Goal: Information Seeking & Learning: Learn about a topic

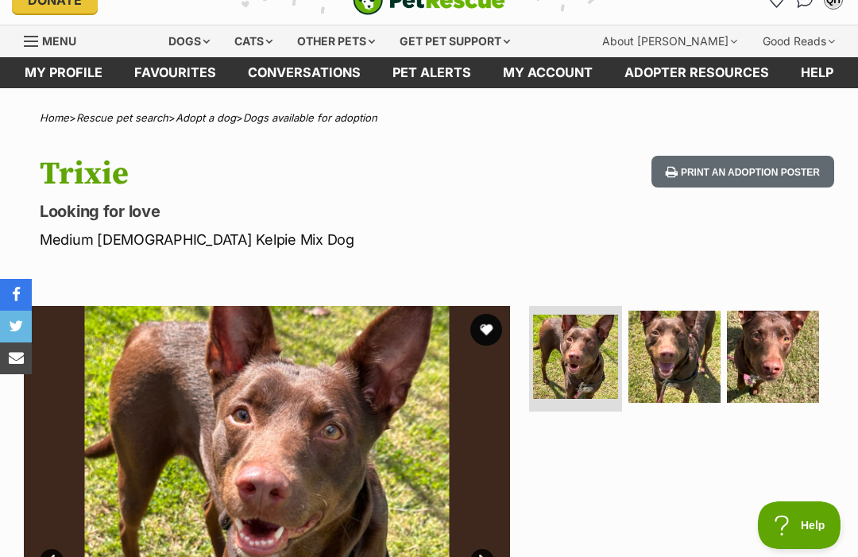
scroll to position [26, 0]
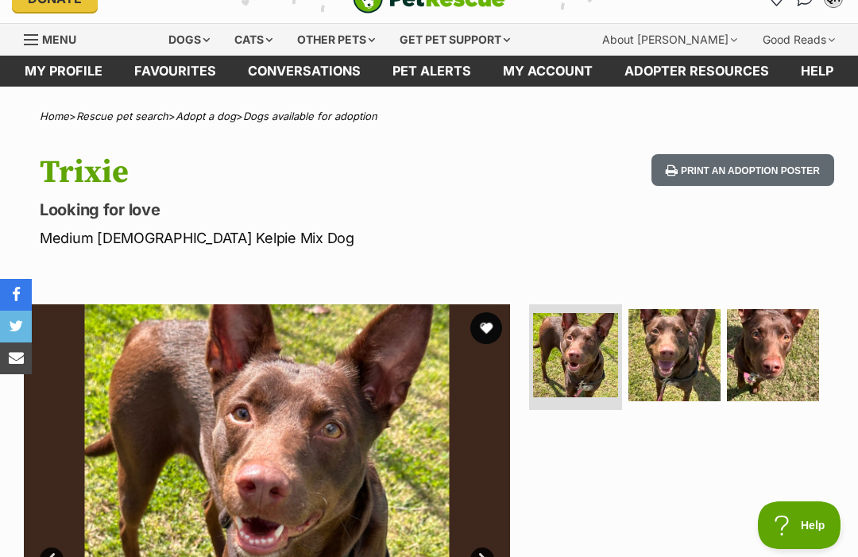
click at [474, 319] on button "favourite" at bounding box center [486, 328] width 32 height 32
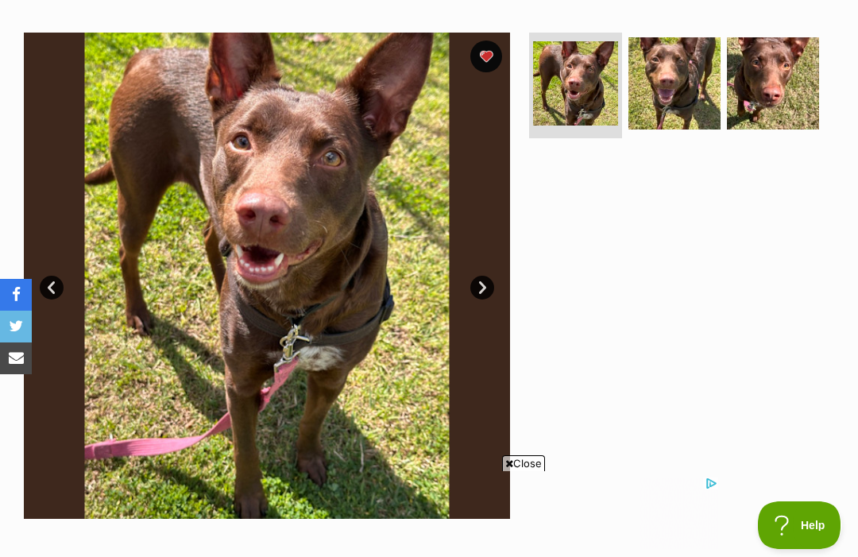
scroll to position [0, 0]
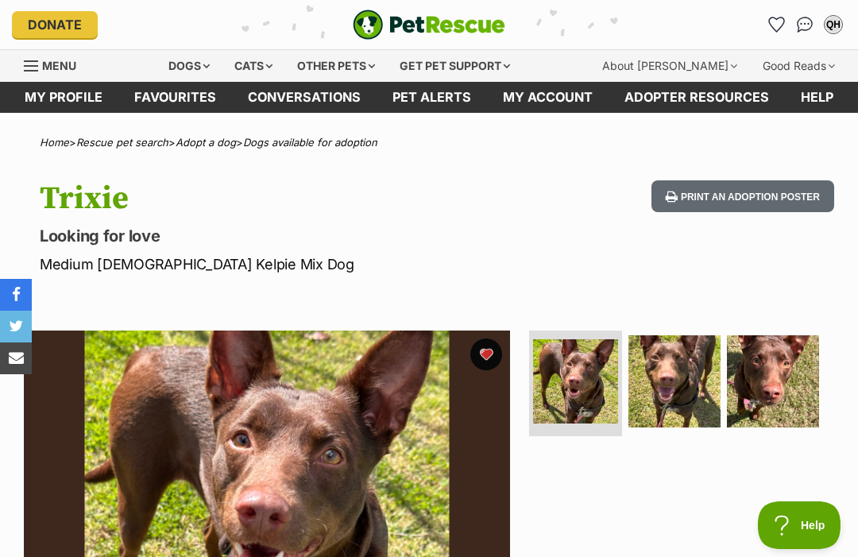
click at [33, 57] on link "Menu" at bounding box center [56, 64] width 64 height 29
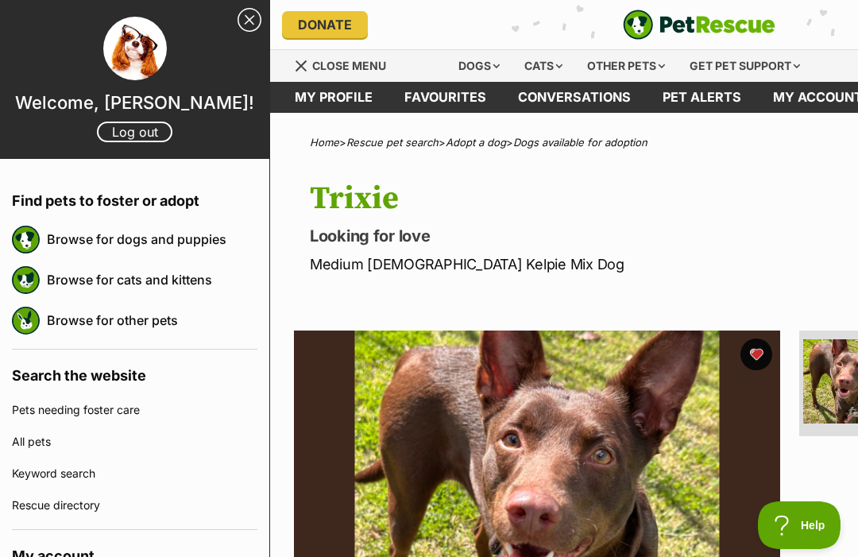
click at [248, 8] on link "Close Sidebar" at bounding box center [250, 20] width 24 height 24
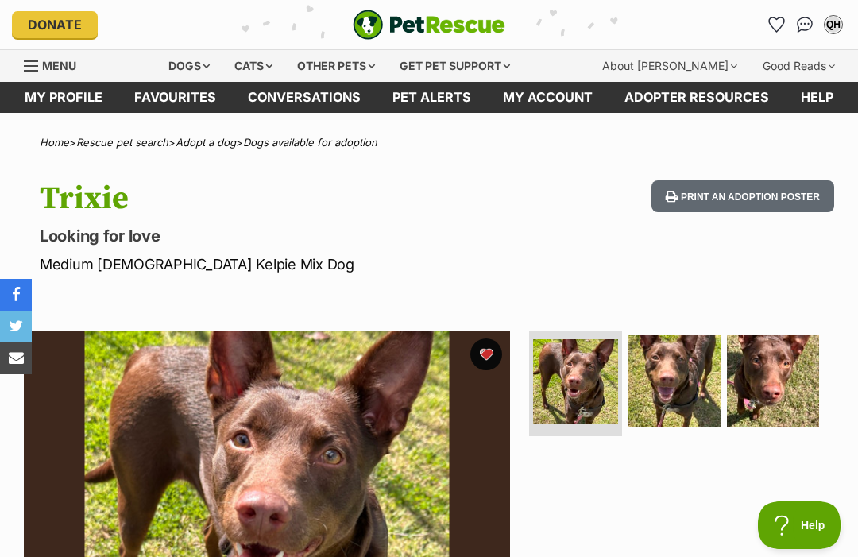
click at [47, 92] on link "My profile" at bounding box center [64, 97] width 110 height 31
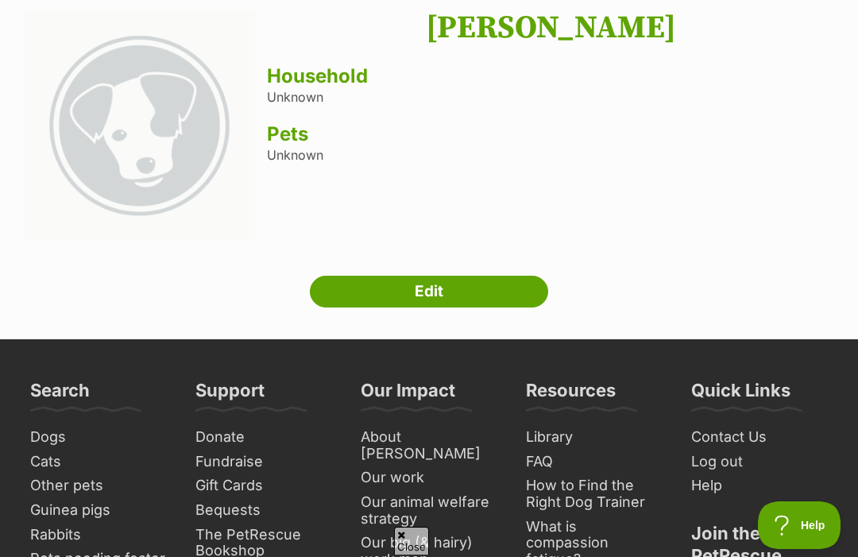
scroll to position [136, 0]
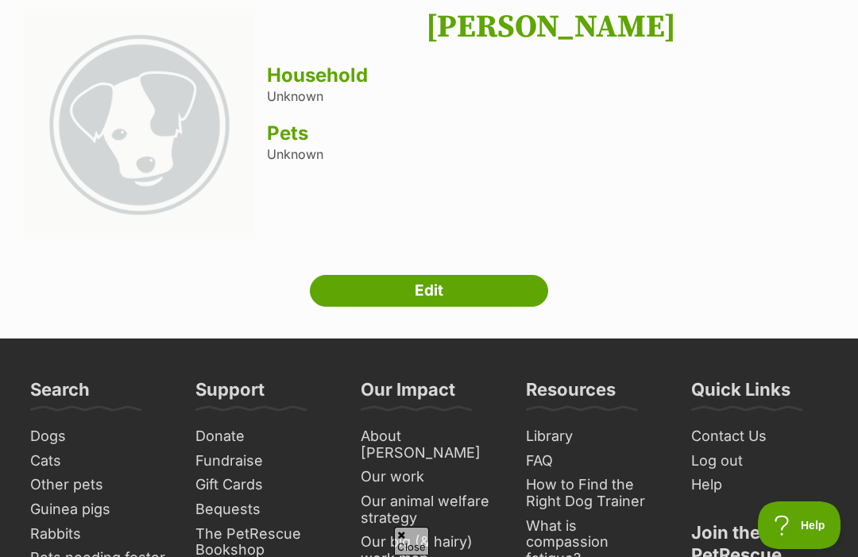
click at [287, 138] on h3 "Pets" at bounding box center [550, 133] width 567 height 22
click at [369, 279] on link "Edit" at bounding box center [429, 291] width 238 height 32
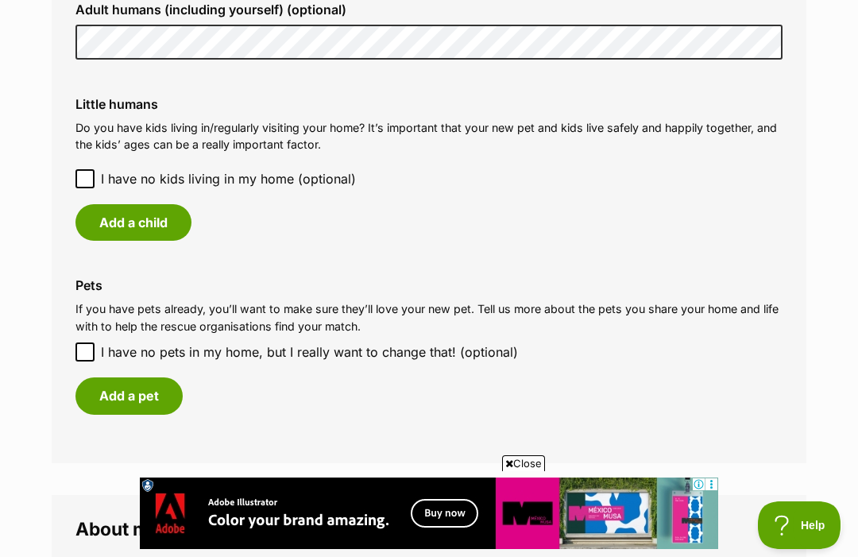
scroll to position [1328, 0]
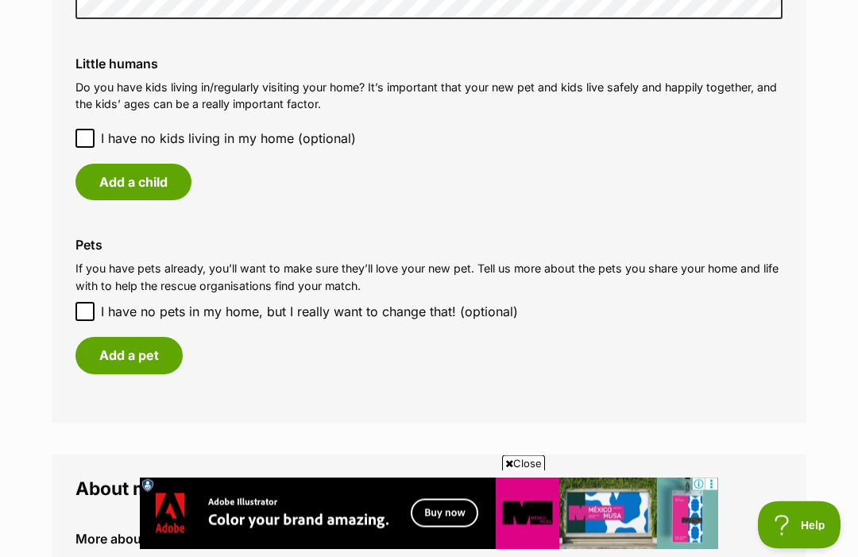
click at [91, 303] on input "I have no pets in my home, but I really want to change that! (optional)" at bounding box center [84, 312] width 19 height 19
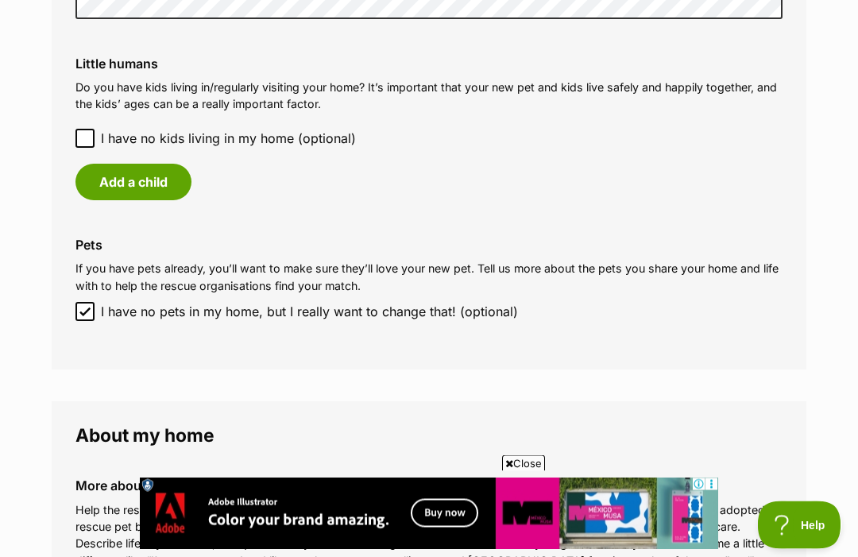
scroll to position [1329, 0]
click at [93, 302] on input "I have no pets in my home, but I really want to change that! (optional)" at bounding box center [84, 311] width 19 height 19
checkbox input "false"
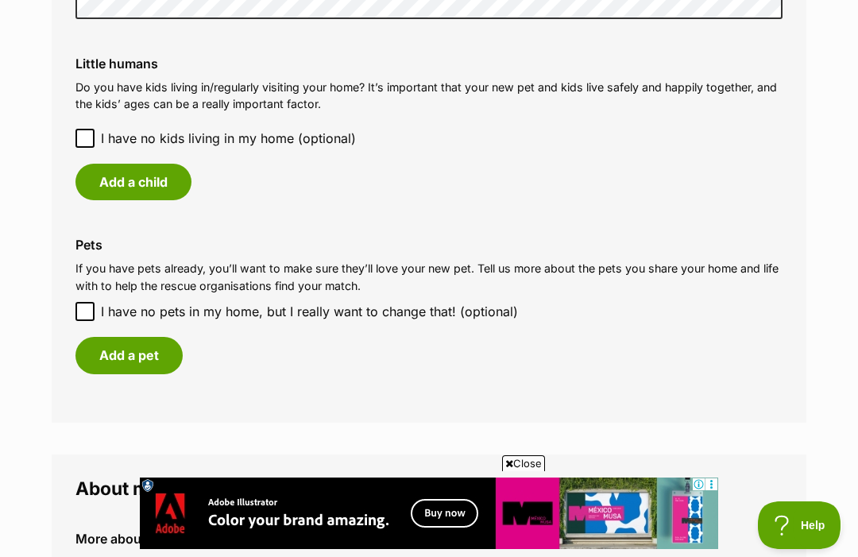
click at [104, 350] on button "Add a pet" at bounding box center [128, 355] width 107 height 37
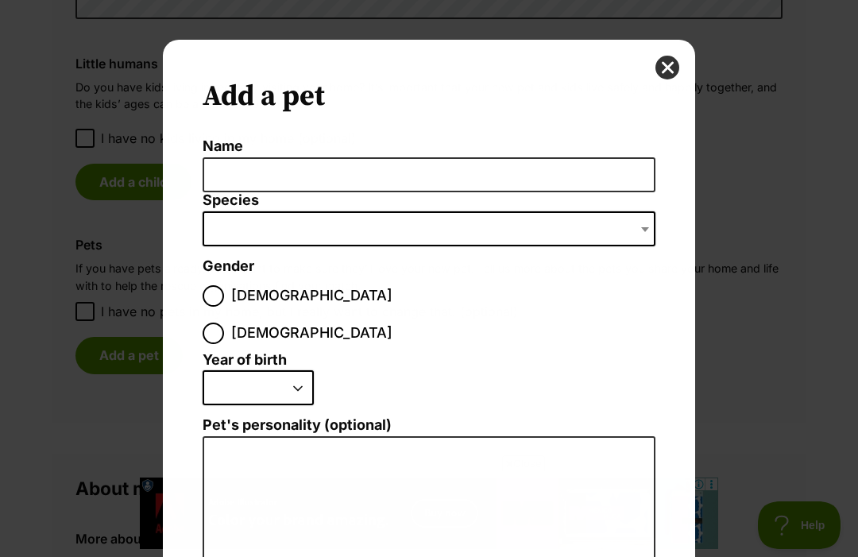
scroll to position [0, 0]
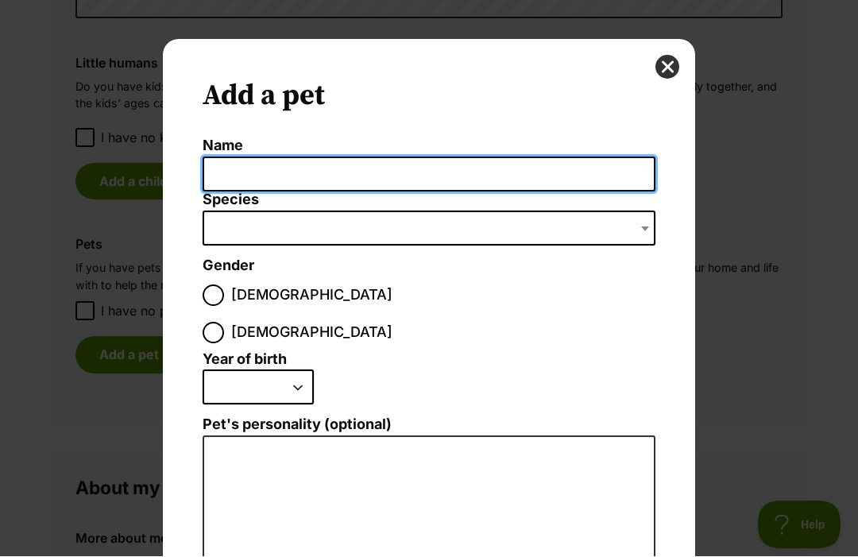
click at [239, 160] on input "Name" at bounding box center [429, 175] width 453 height 36
type input "Ava"
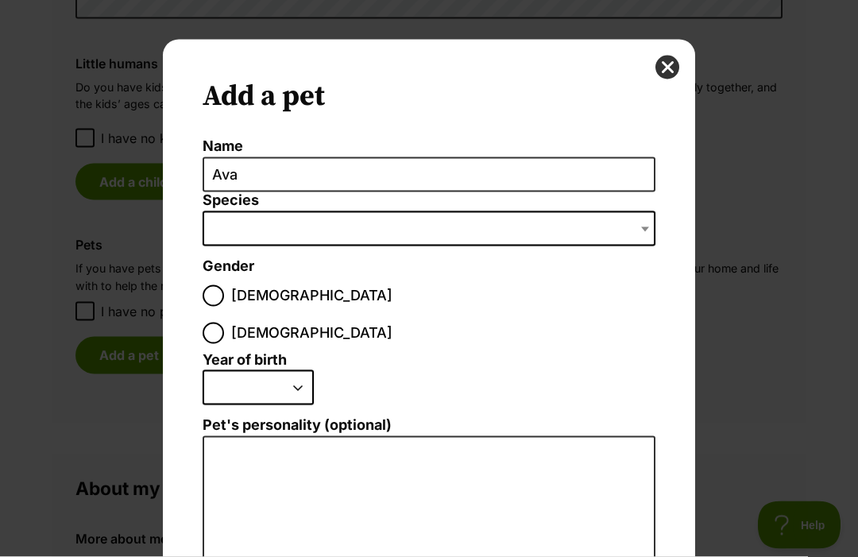
click at [231, 220] on span "Dialog Window - Close (Press escape to close)" at bounding box center [429, 228] width 453 height 35
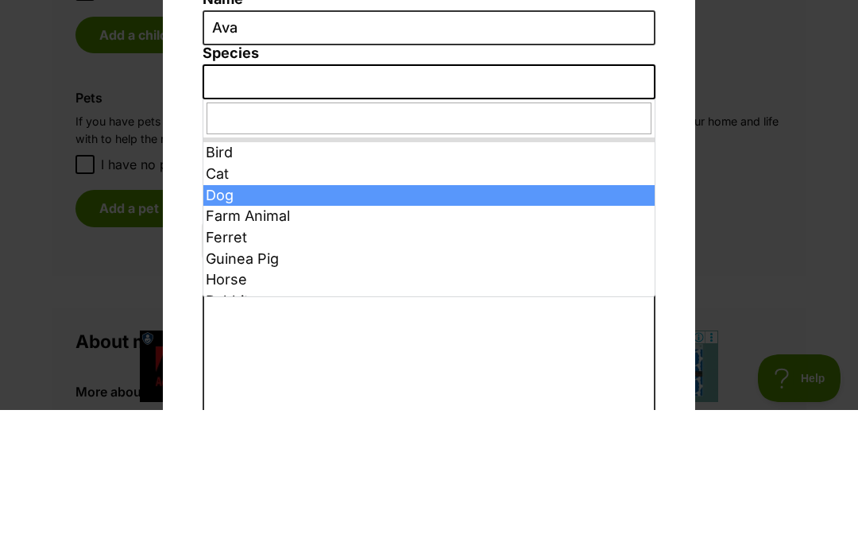
select select "1"
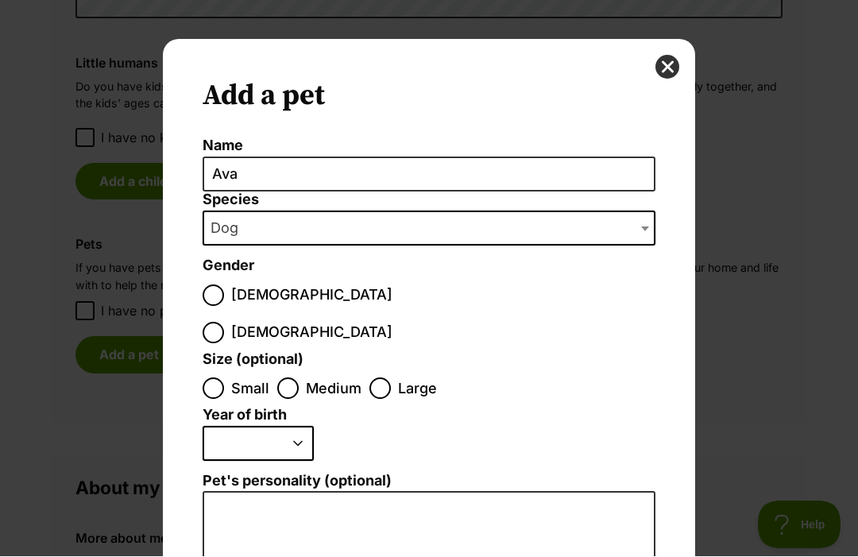
click at [224, 323] on input "Female" at bounding box center [213, 333] width 21 height 21
radio input "true"
click at [296, 378] on input "Medium" at bounding box center [287, 388] width 21 height 21
radio input "true"
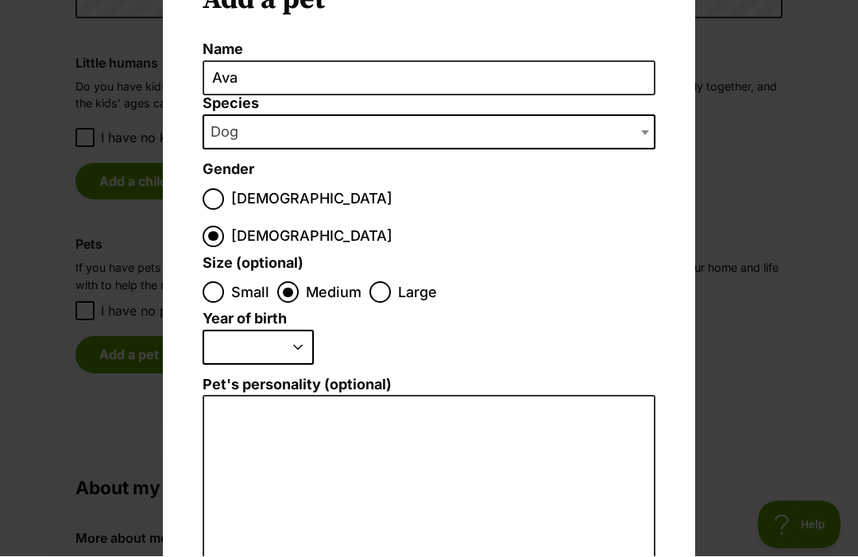
scroll to position [103, 0]
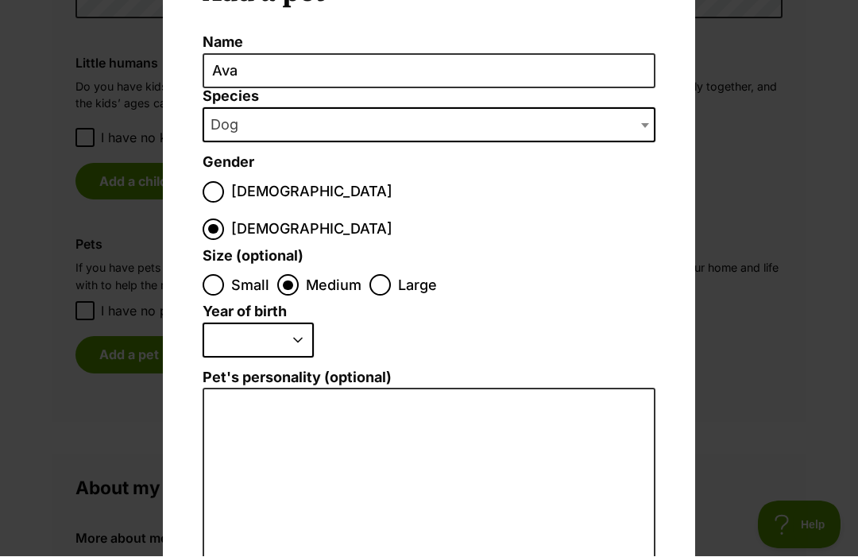
click at [237, 323] on select "2025 2024 2023 2022 2021 2020 2019 2018 2017 2016 2015 2014 2013 2012 2011 2010…" at bounding box center [258, 340] width 111 height 35
select select "2023"
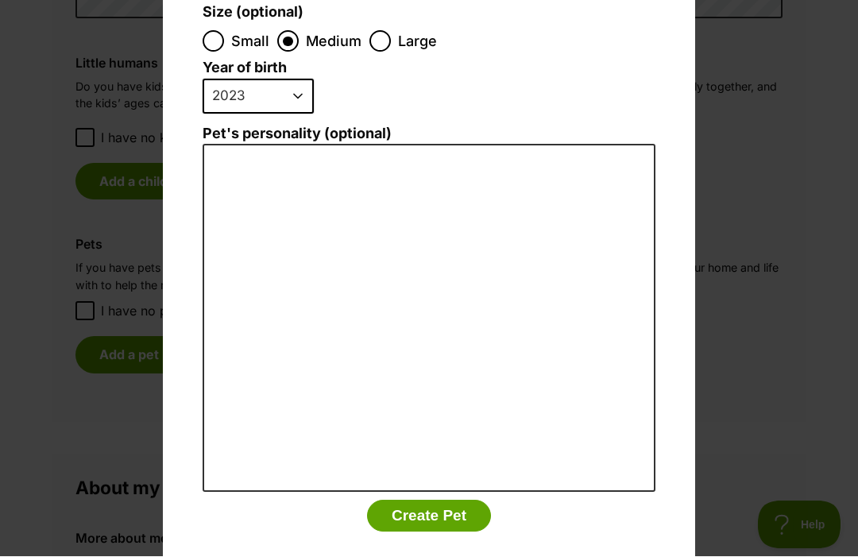
scroll to position [346, 0]
click at [408, 501] on button "Create Pet" at bounding box center [429, 517] width 124 height 32
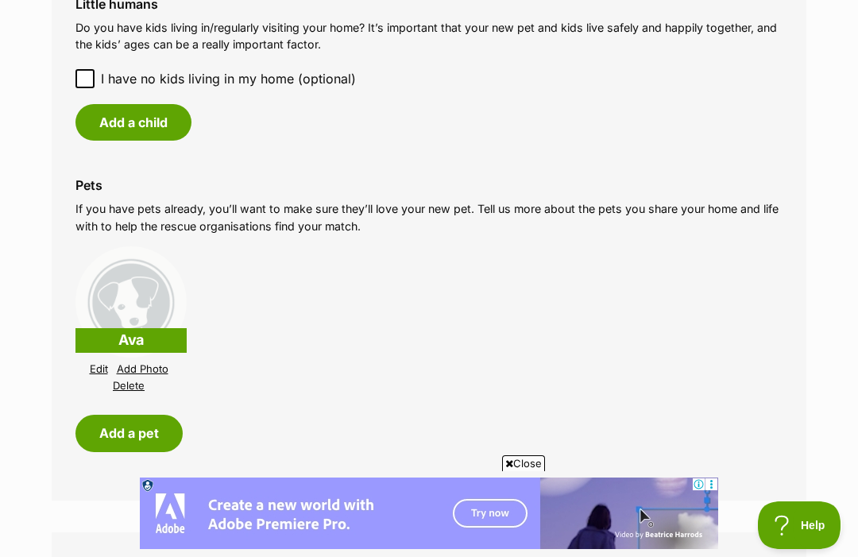
scroll to position [1407, 0]
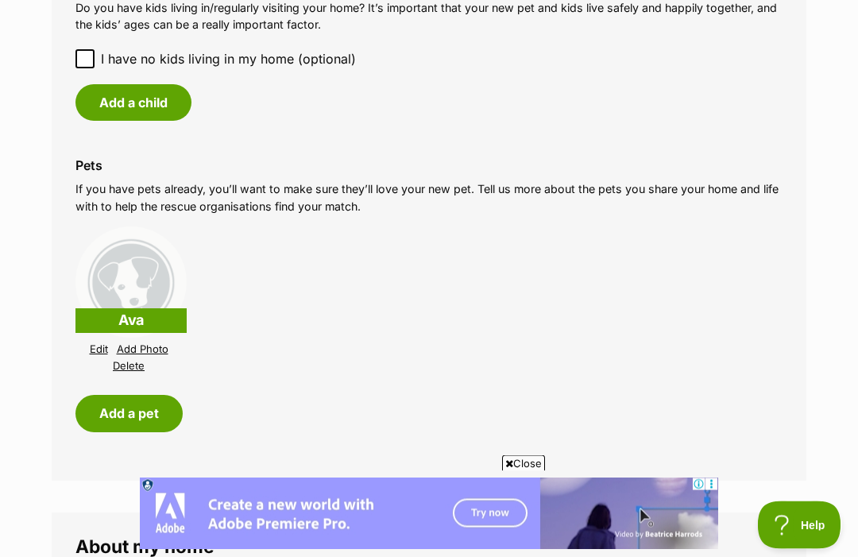
click at [114, 273] on img at bounding box center [130, 282] width 111 height 111
click at [130, 344] on link "Add Photo" at bounding box center [143, 350] width 52 height 12
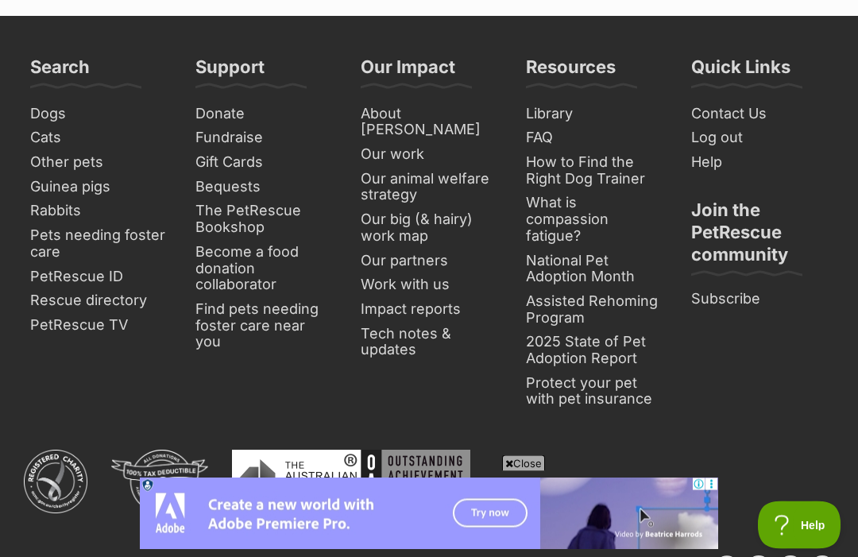
scroll to position [2394, 0]
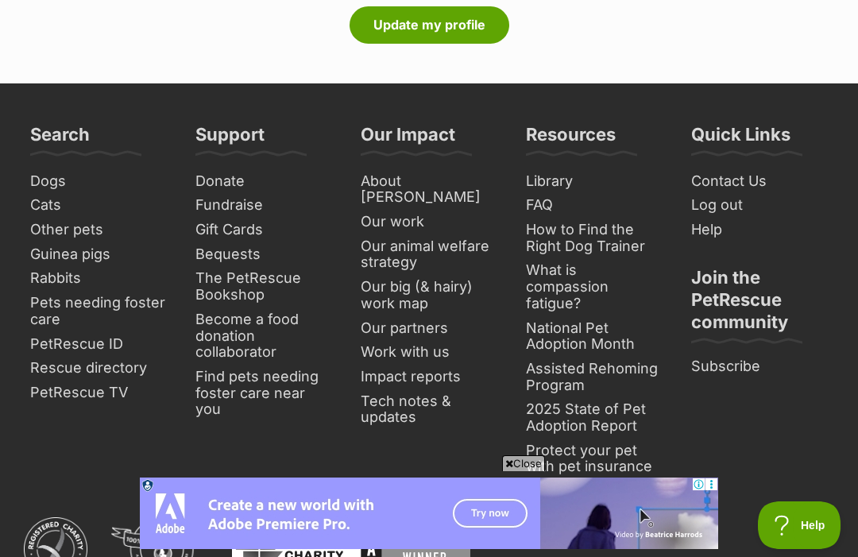
click at [382, 14] on button "Update my profile" at bounding box center [430, 24] width 160 height 37
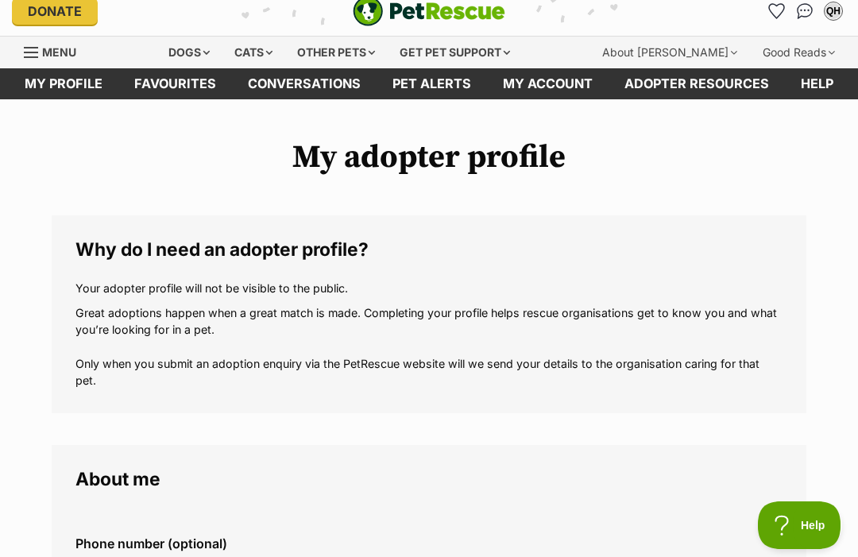
scroll to position [19, 0]
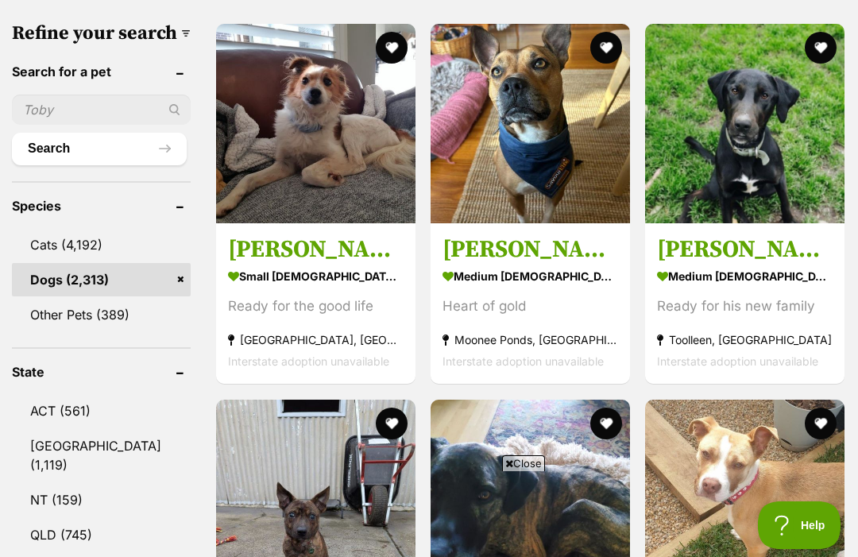
scroll to position [855, 0]
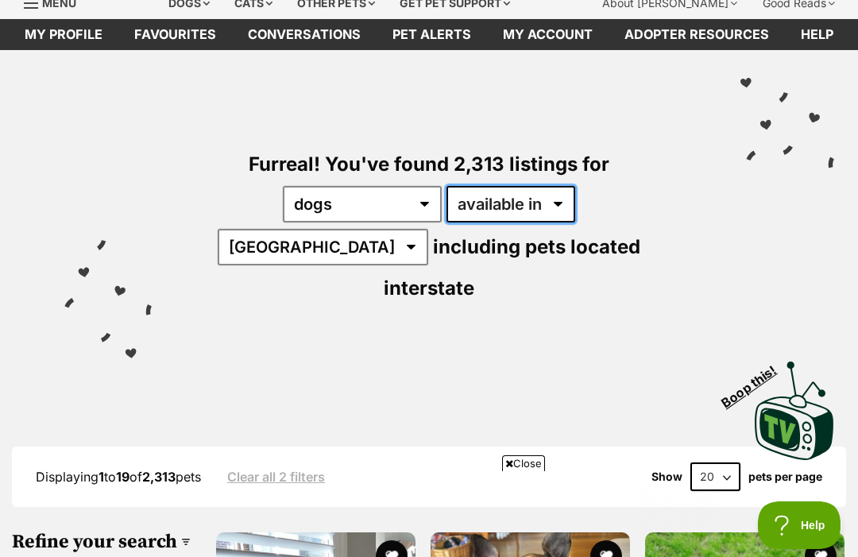
scroll to position [0, 0]
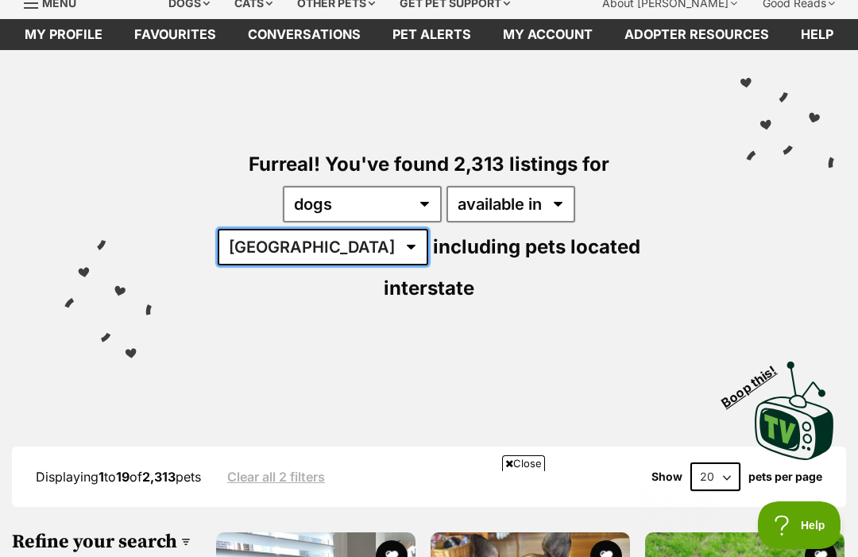
click at [428, 229] on select "Australia ACT NSW NT QLD SA TAS VIC WA" at bounding box center [323, 247] width 211 height 37
select select "QLD"
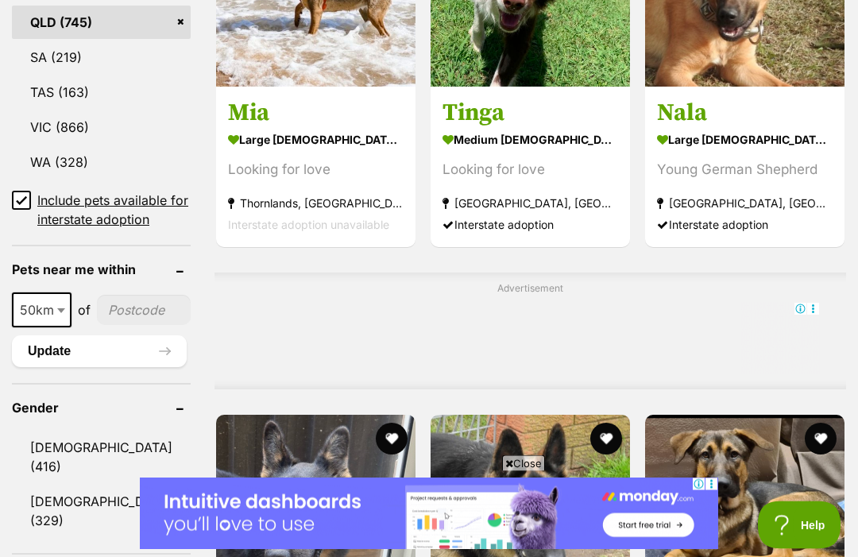
scroll to position [1085, 0]
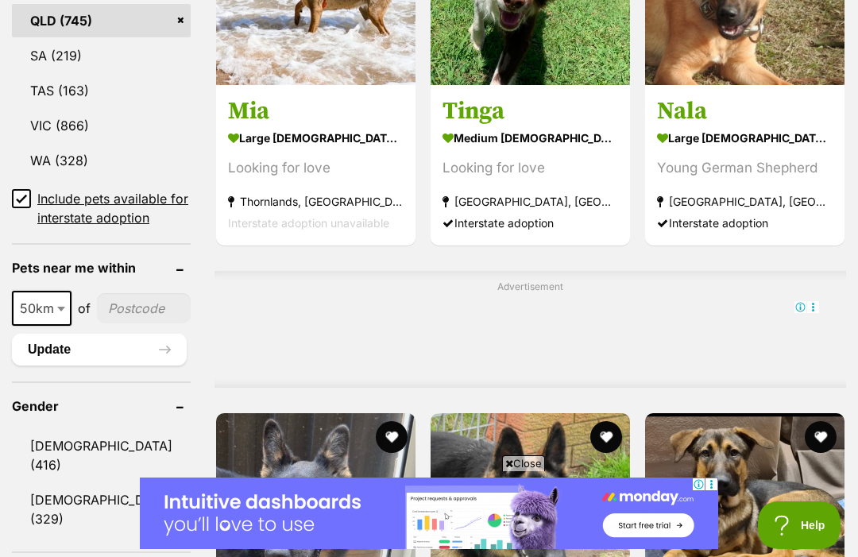
click at [118, 306] on input"] "postcode" at bounding box center [144, 308] width 94 height 30
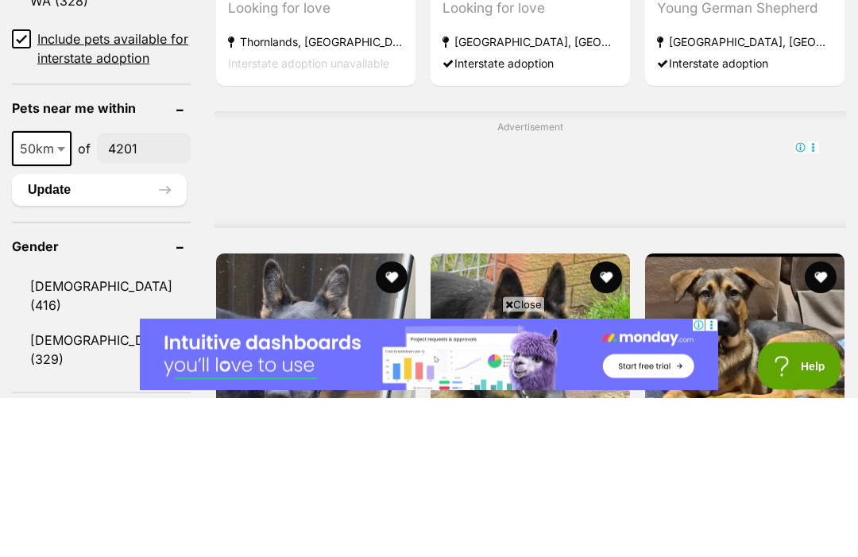
scroll to position [0, 0]
type input"] "4201"
click at [70, 399] on header "Gender" at bounding box center [101, 406] width 179 height 14
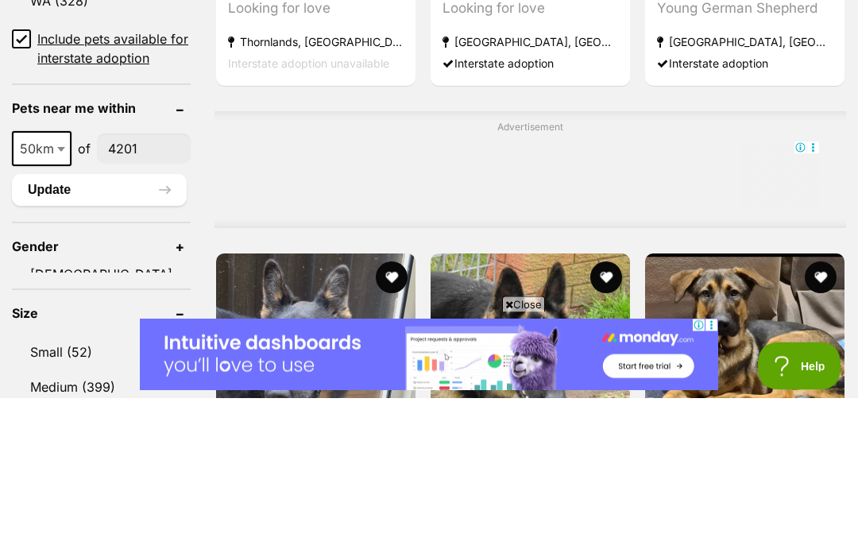
scroll to position [1245, 0]
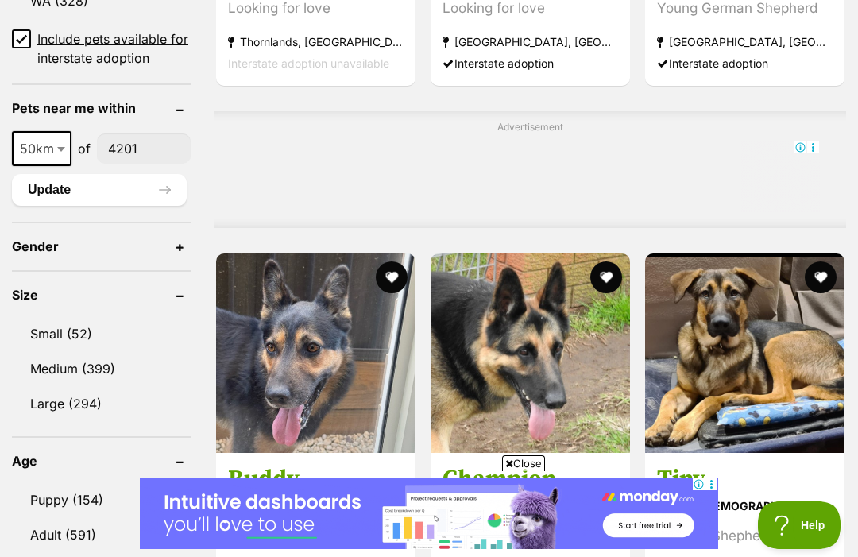
click at [30, 248] on header "Gender" at bounding box center [101, 246] width 179 height 14
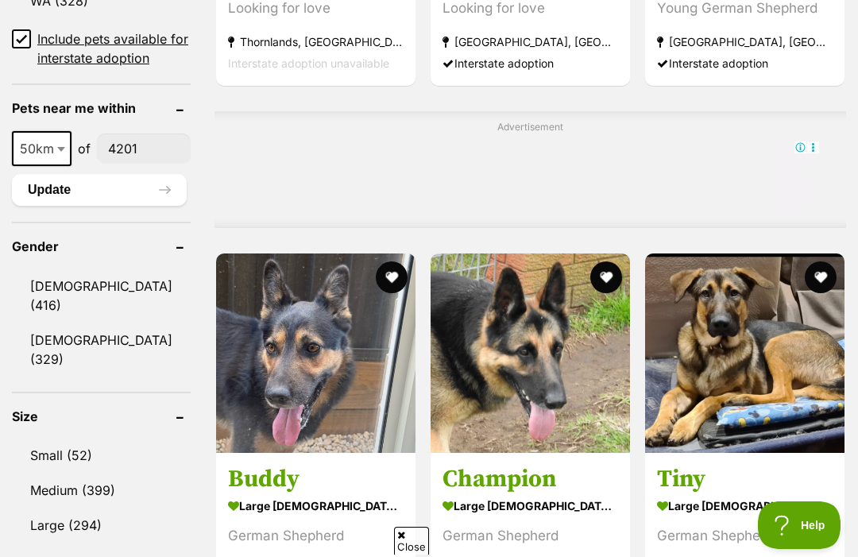
click at [40, 323] on link "Female (329)" at bounding box center [101, 349] width 179 height 52
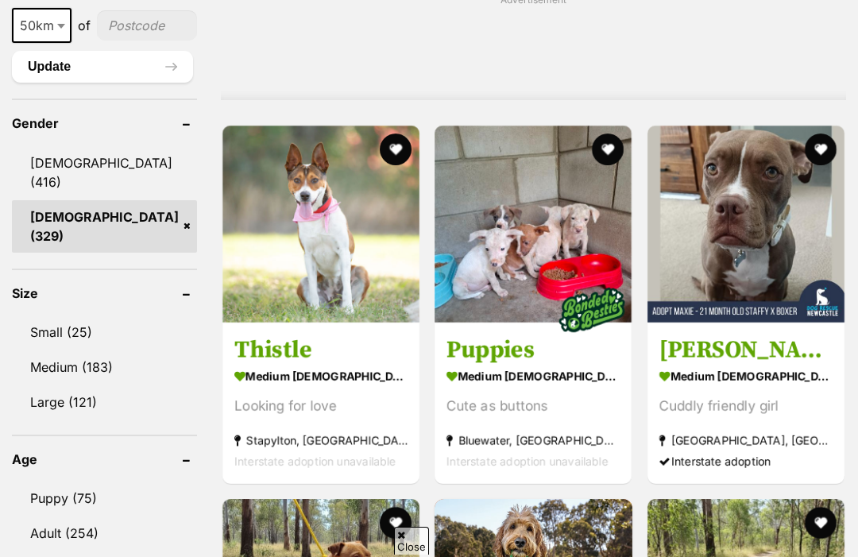
scroll to position [1428, 0]
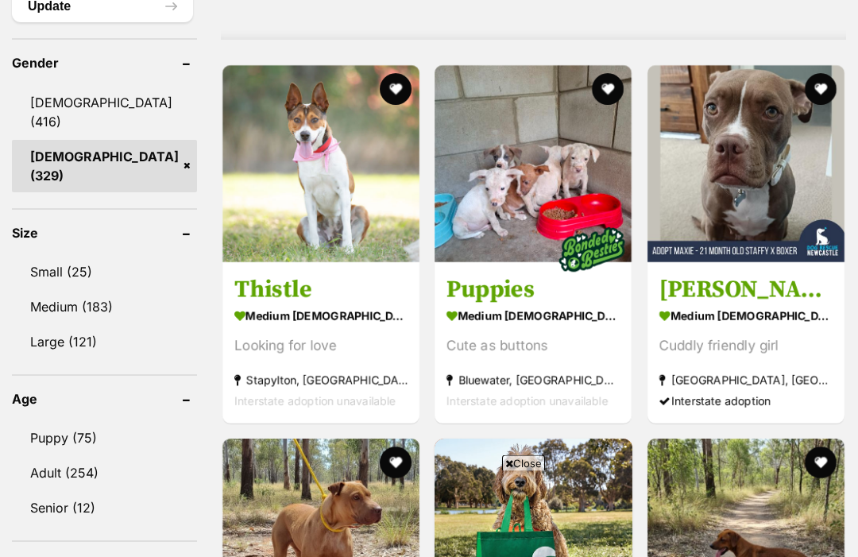
click at [33, 291] on link "Medium (183)" at bounding box center [104, 307] width 185 height 33
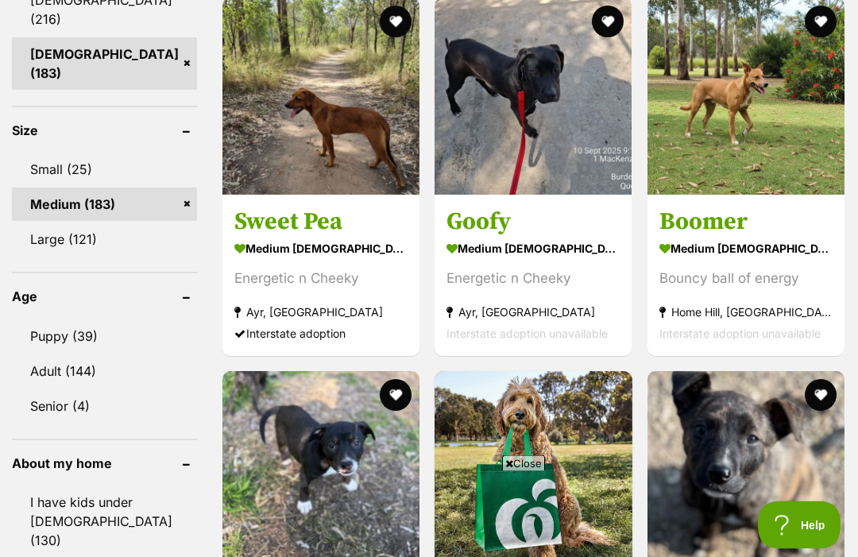
scroll to position [1500, 0]
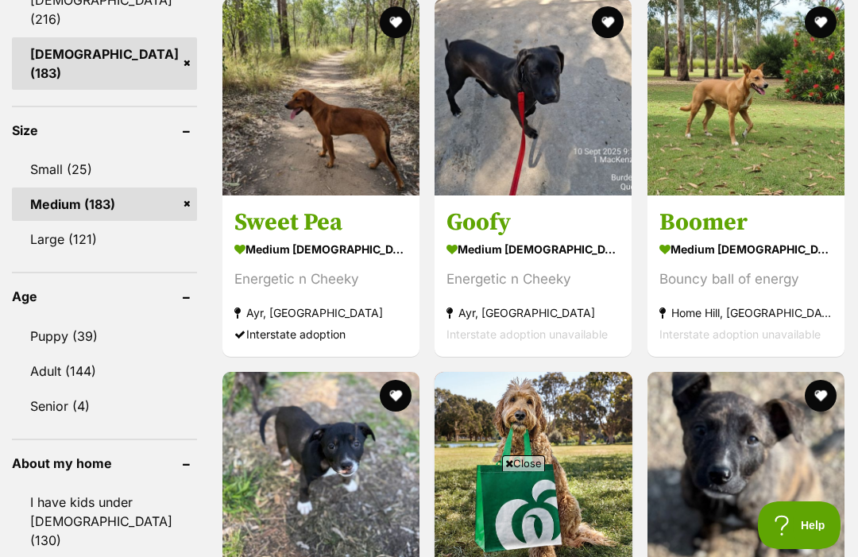
click at [41, 354] on link "Adult (144)" at bounding box center [104, 370] width 185 height 33
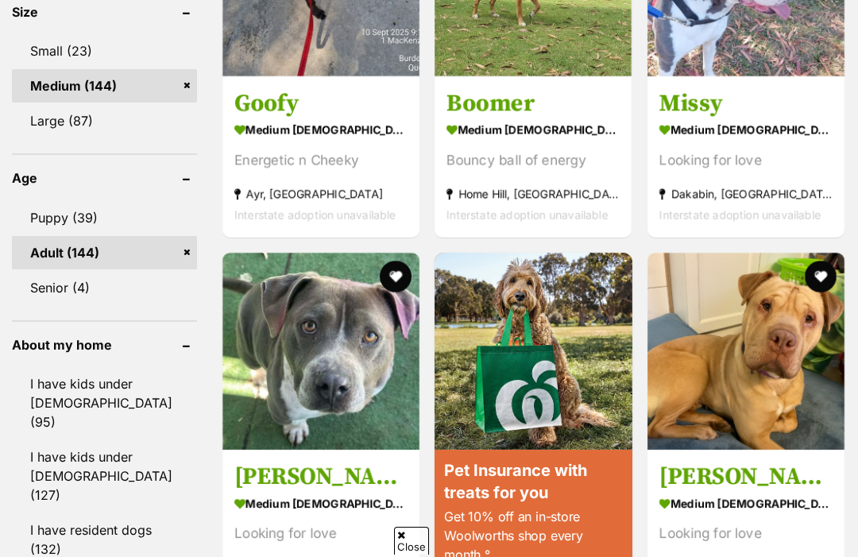
scroll to position [1628, 0]
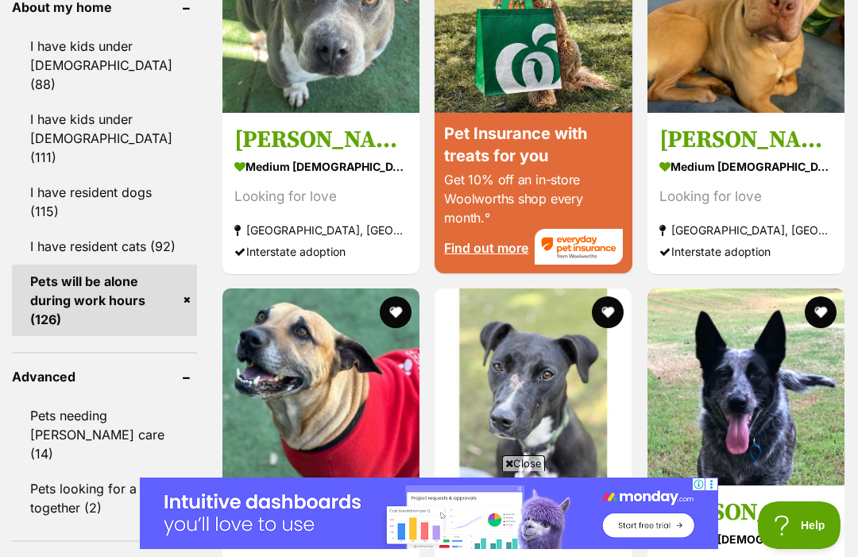
scroll to position [1948, 0]
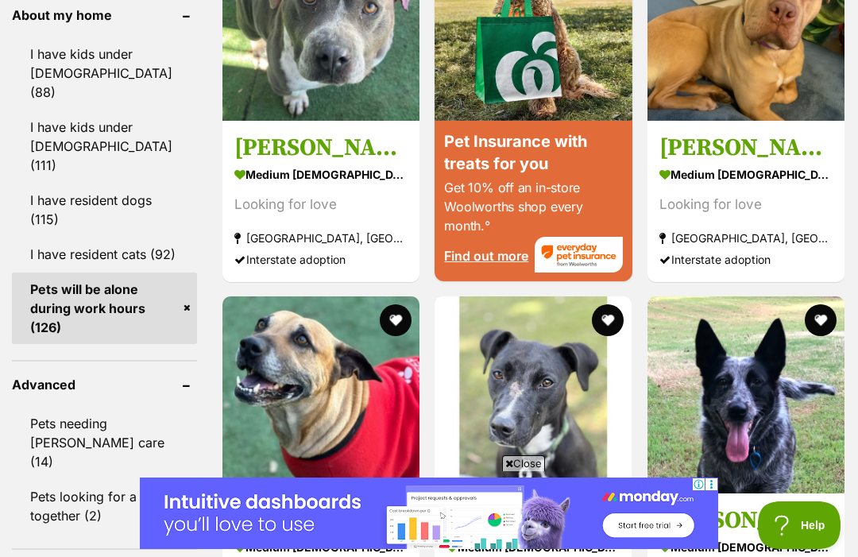
click at [41, 209] on link "I have resident dogs (115)" at bounding box center [104, 210] width 185 height 52
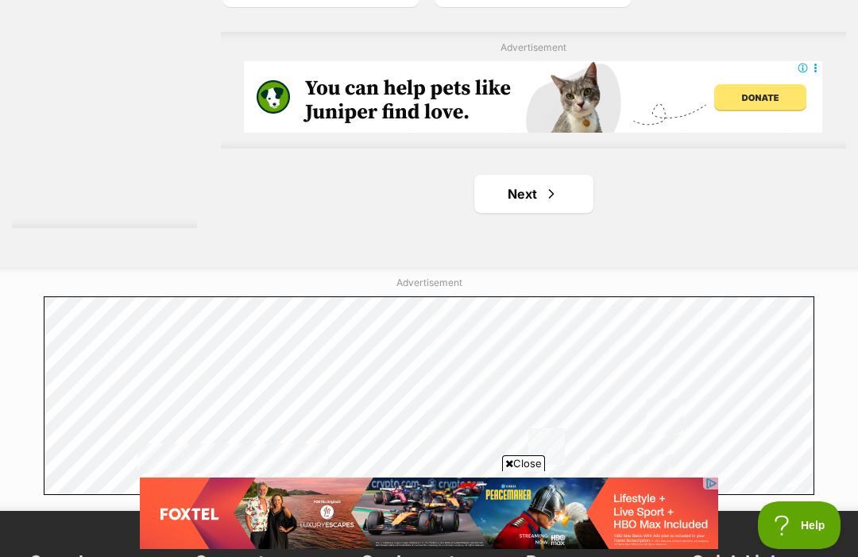
click at [549, 213] on link "Next" at bounding box center [533, 194] width 119 height 38
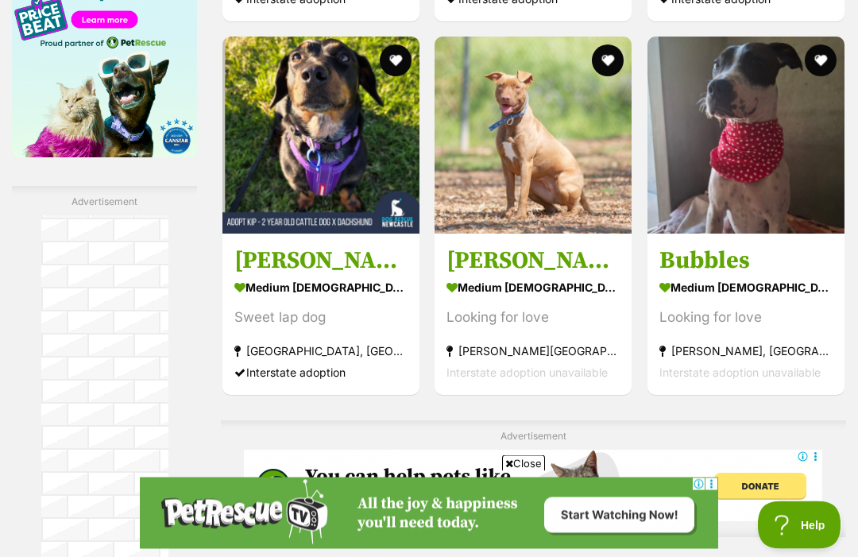
scroll to position [2719, 0]
click at [435, 231] on img at bounding box center [533, 135] width 197 height 197
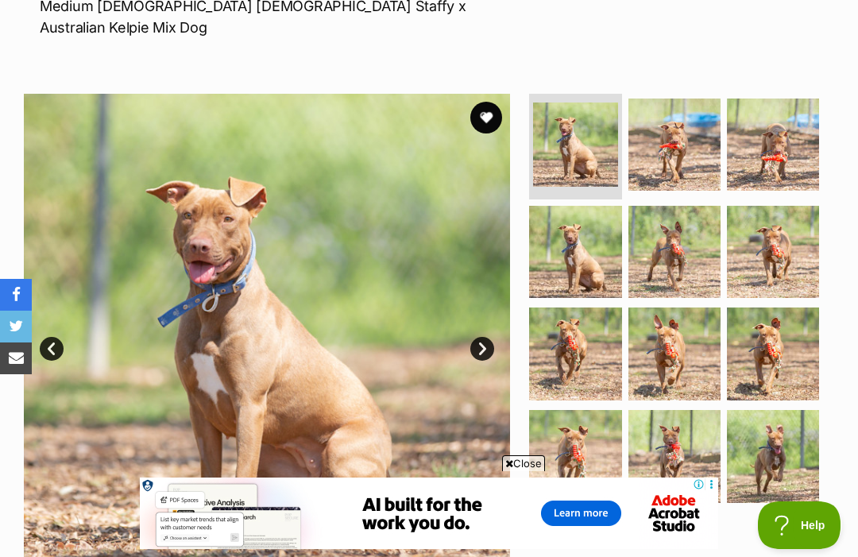
scroll to position [215, 0]
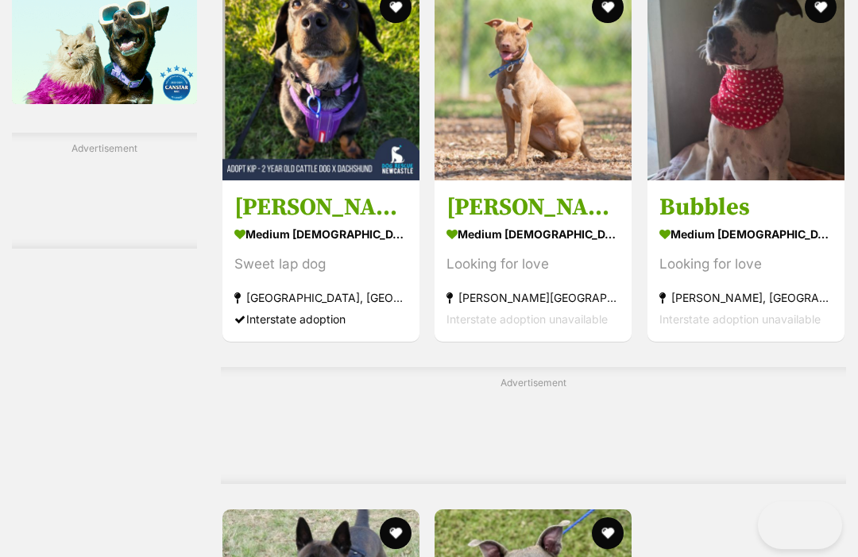
scroll to position [2772, 0]
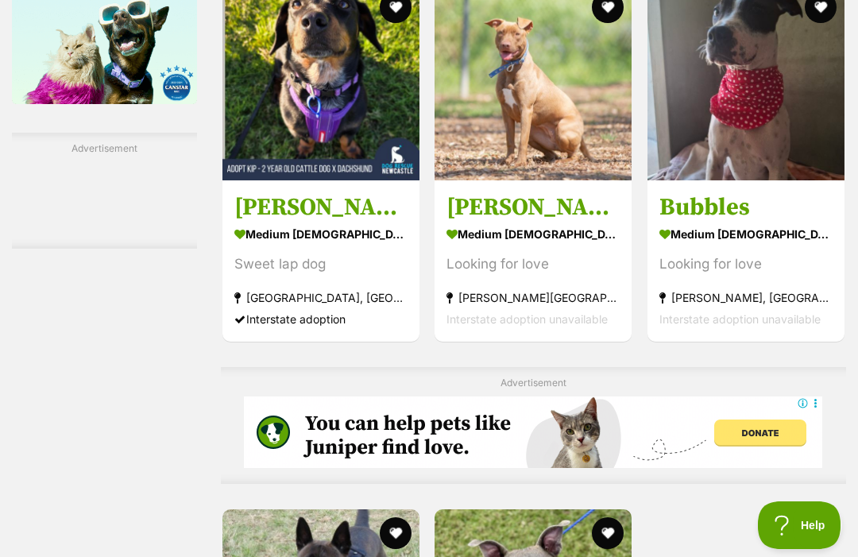
scroll to position [0, 0]
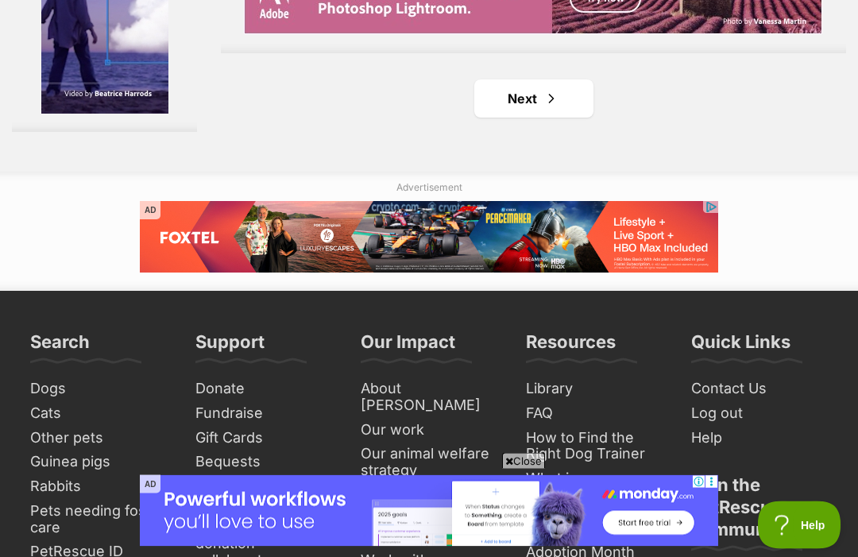
scroll to position [3582, 0]
click at [509, 118] on link "Next" at bounding box center [533, 98] width 119 height 38
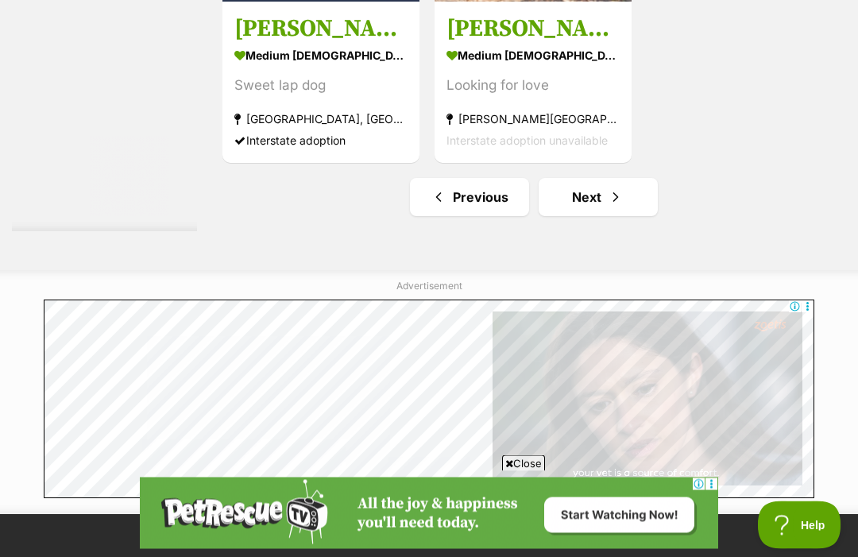
scroll to position [3477, 0]
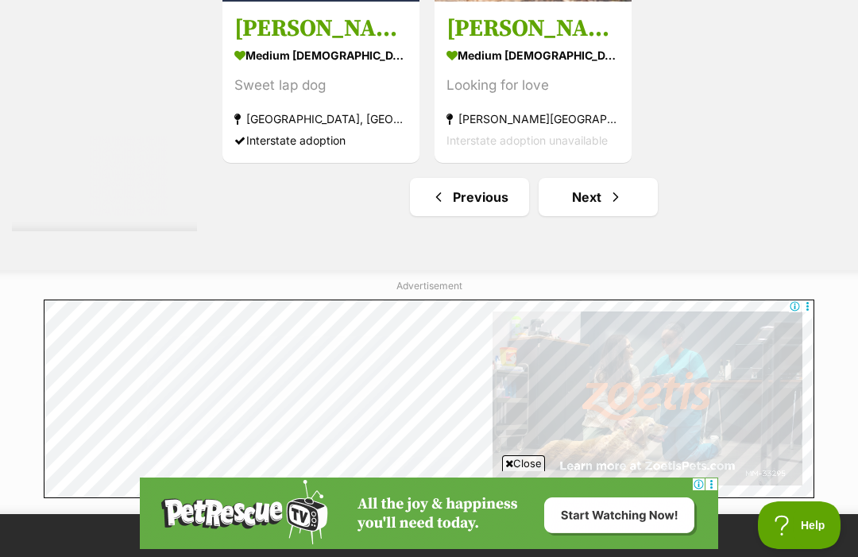
click at [539, 216] on link "Next" at bounding box center [598, 197] width 119 height 38
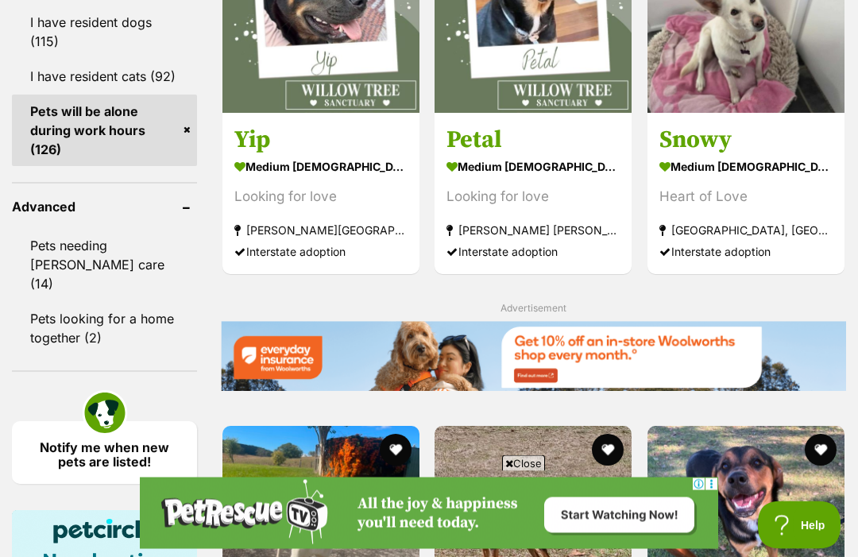
scroll to position [2126, 0]
click at [435, 72] on img at bounding box center [533, 14] width 197 height 197
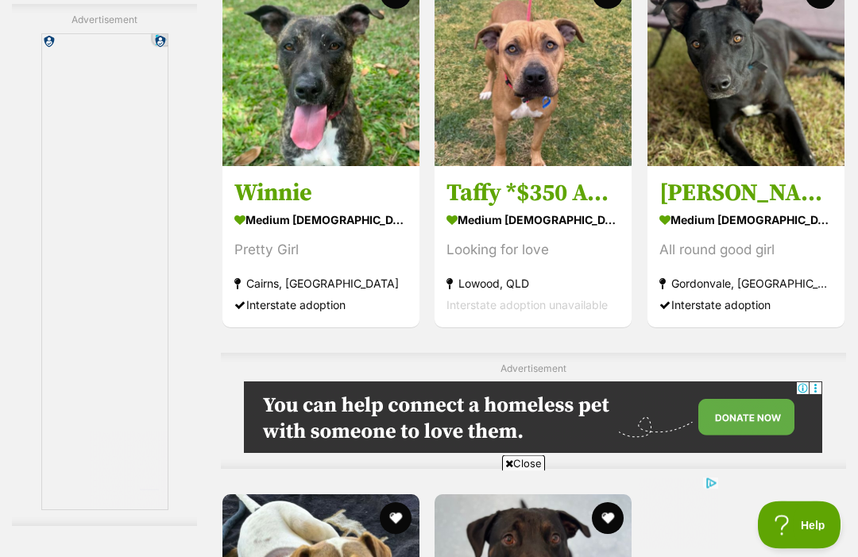
scroll to position [2975, 0]
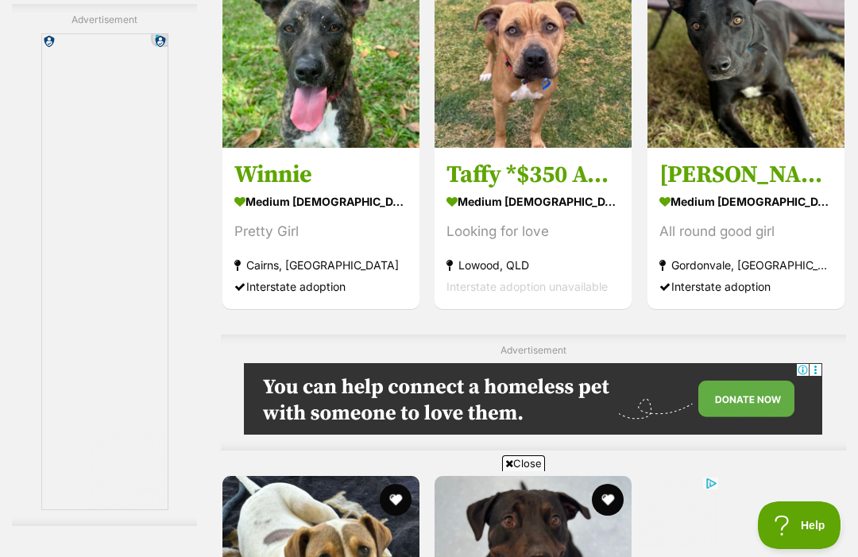
click at [675, 148] on img at bounding box center [746, 49] width 197 height 197
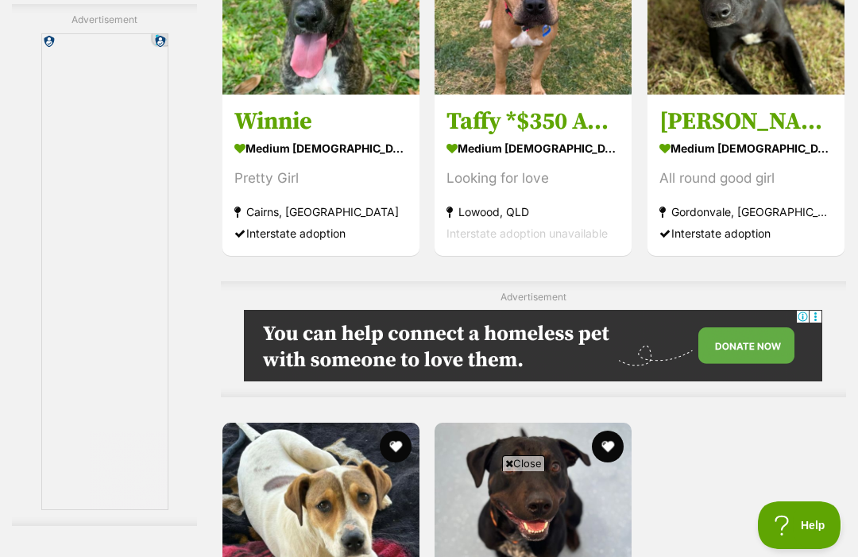
scroll to position [3511, 0]
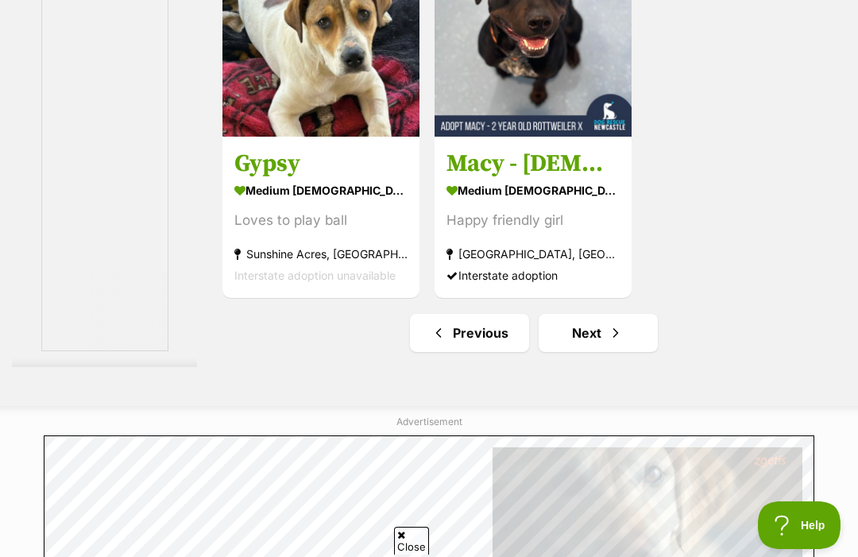
click at [222, 137] on img at bounding box center [320, 38] width 197 height 197
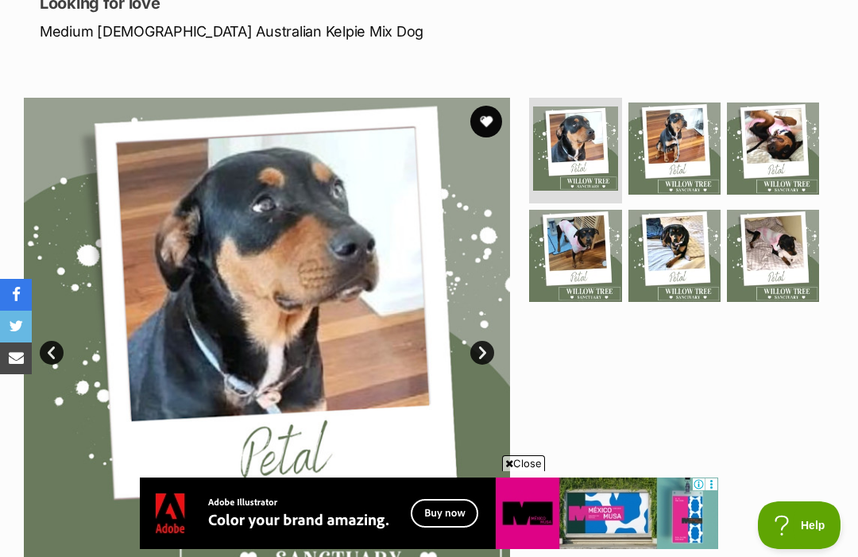
scroll to position [268, 0]
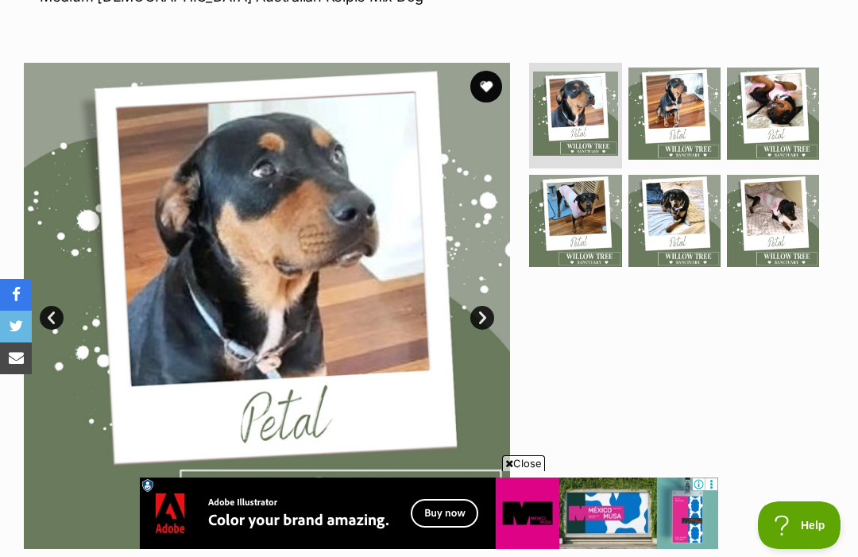
click at [60, 306] on link "Prev" at bounding box center [52, 318] width 24 height 24
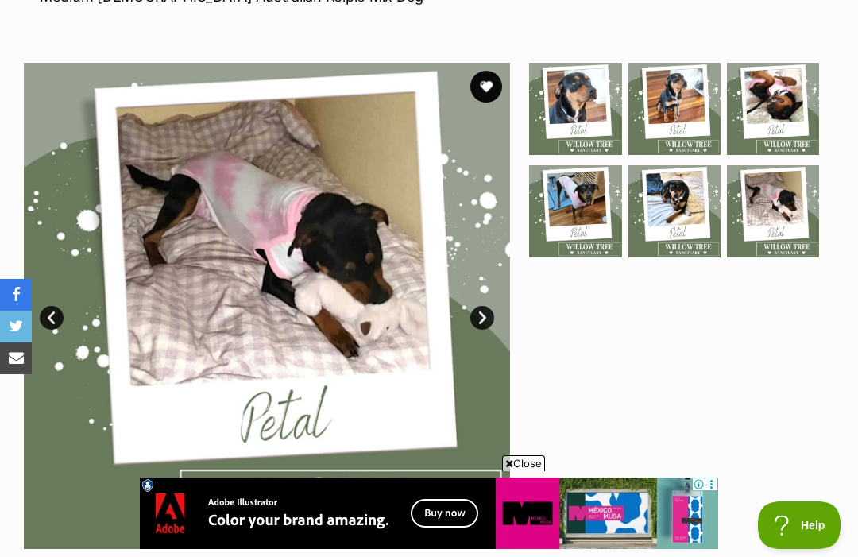
click at [62, 319] on link "Prev" at bounding box center [52, 318] width 24 height 24
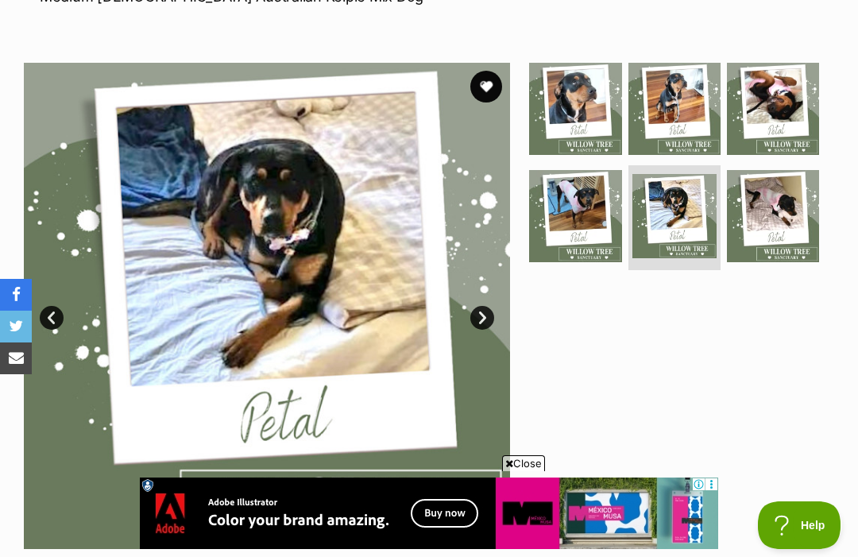
click at [61, 323] on link "Prev" at bounding box center [52, 318] width 24 height 24
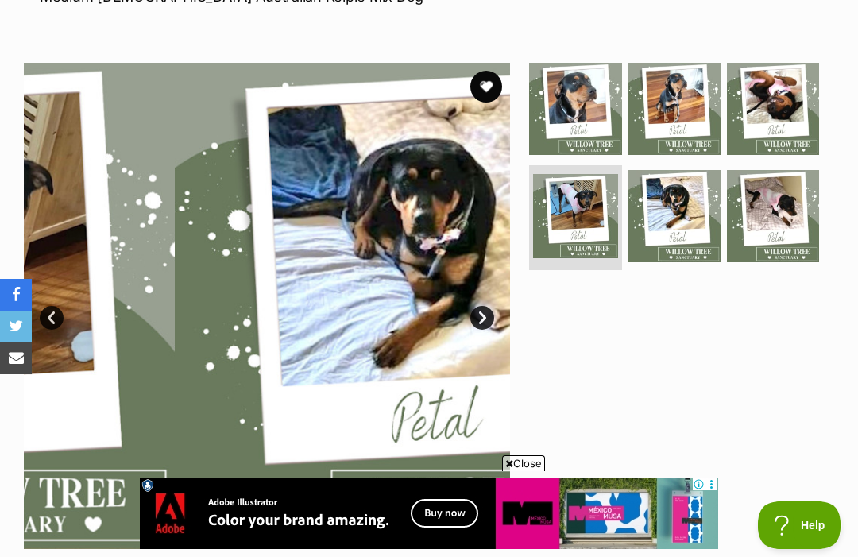
click at [57, 314] on link "Prev" at bounding box center [52, 318] width 24 height 24
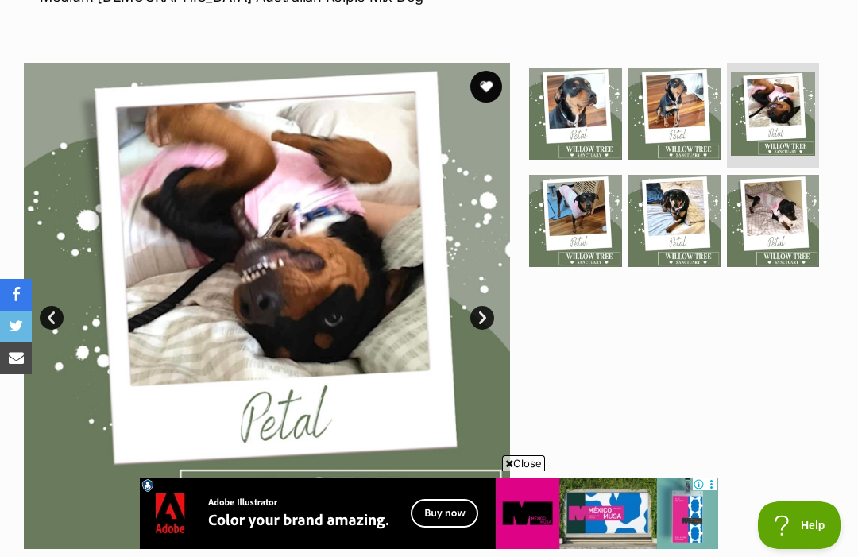
click at [550, 119] on img at bounding box center [575, 114] width 92 height 92
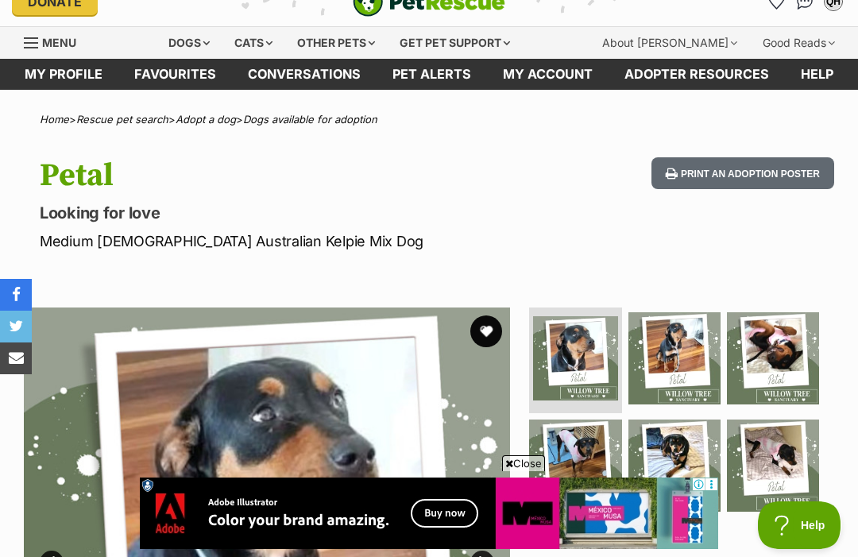
scroll to position [0, 0]
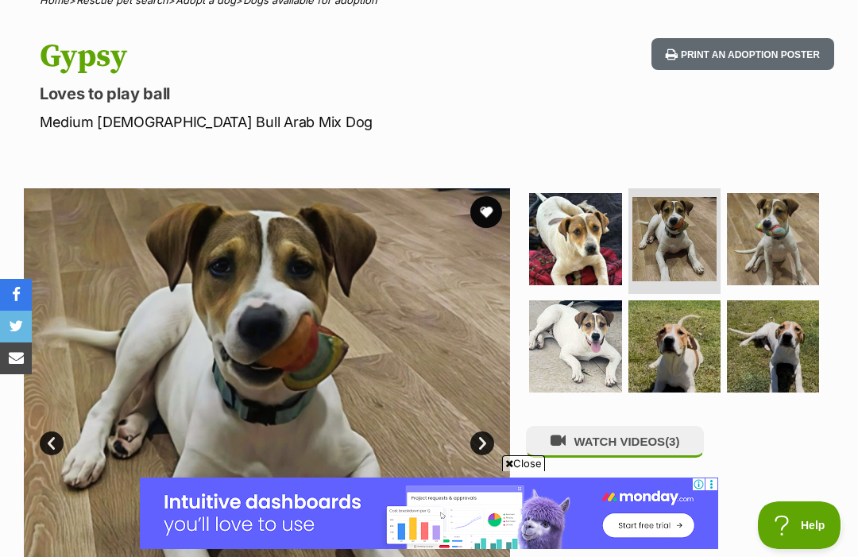
scroll to position [84, 0]
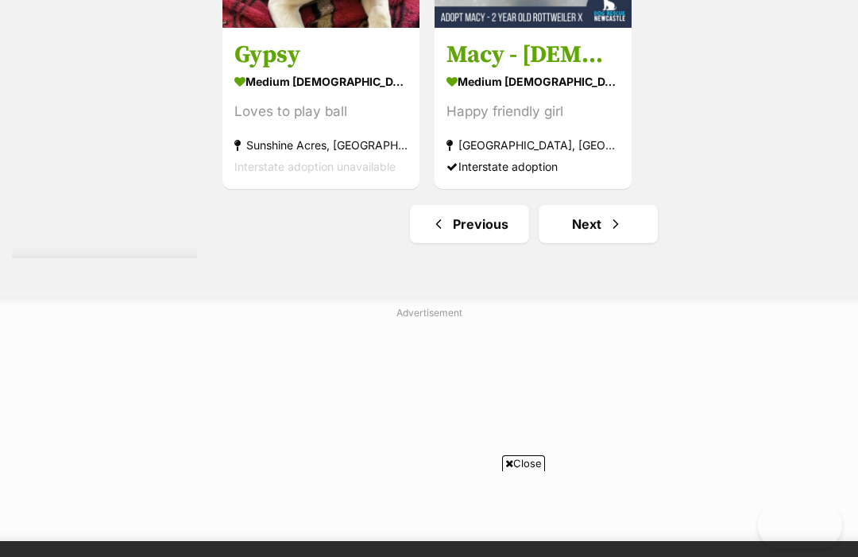
click at [551, 243] on link "Next" at bounding box center [598, 224] width 119 height 38
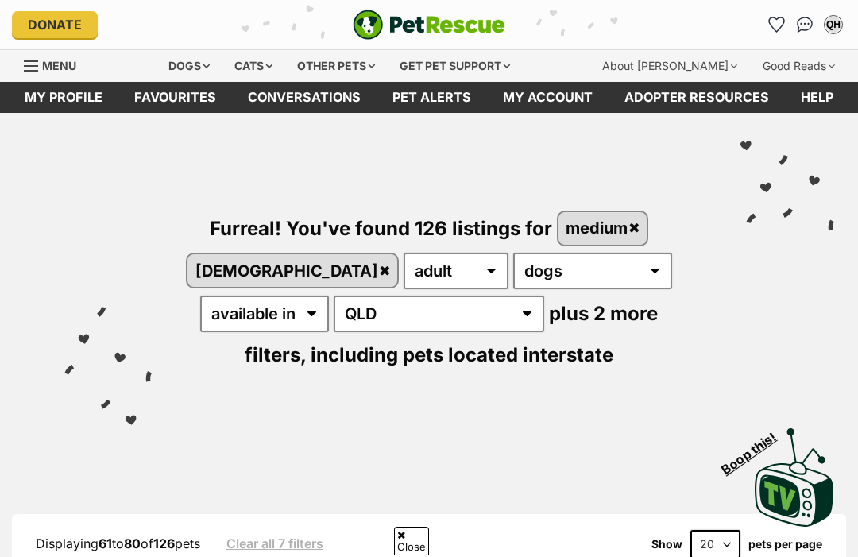
scroll to position [572, 0]
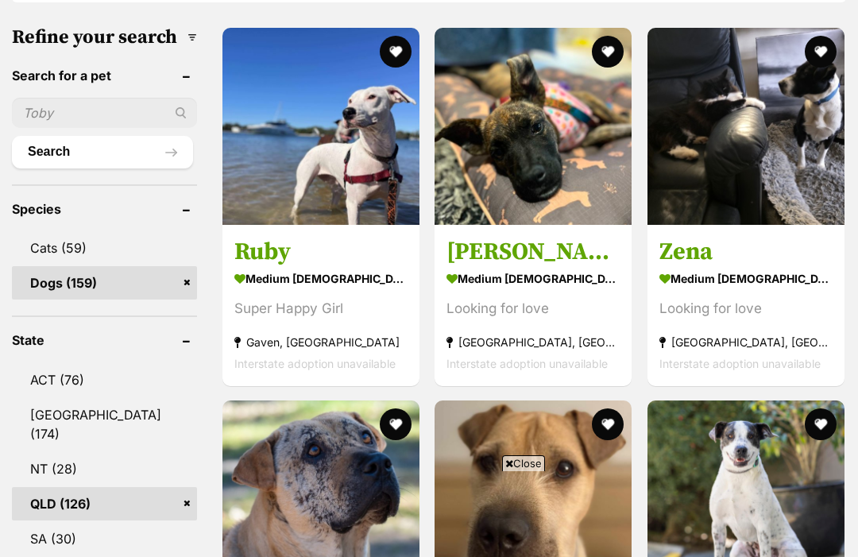
click at [677, 225] on img at bounding box center [746, 126] width 197 height 197
click at [684, 157] on img at bounding box center [746, 126] width 197 height 197
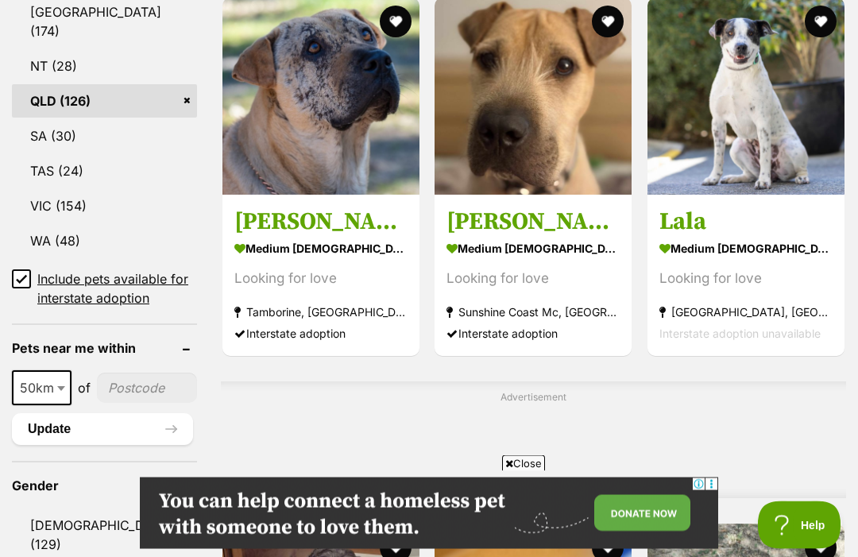
scroll to position [1494, 0]
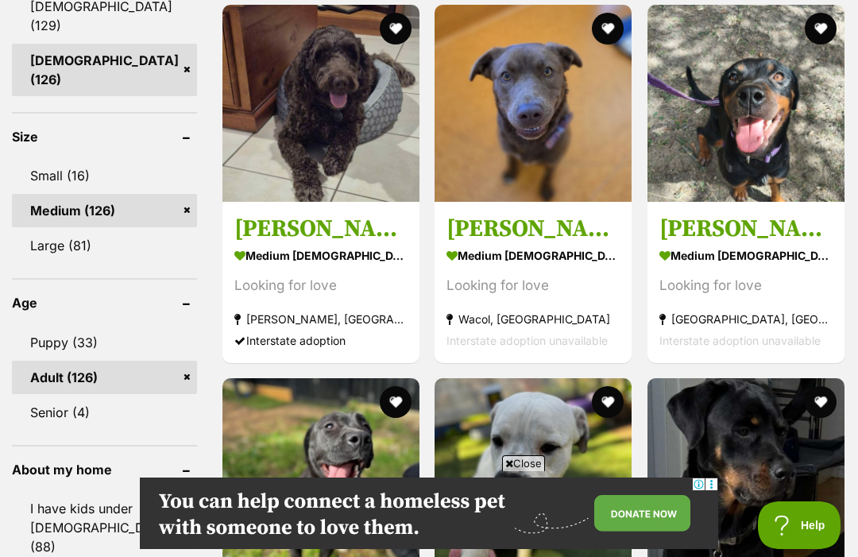
click at [435, 186] on img at bounding box center [533, 103] width 197 height 197
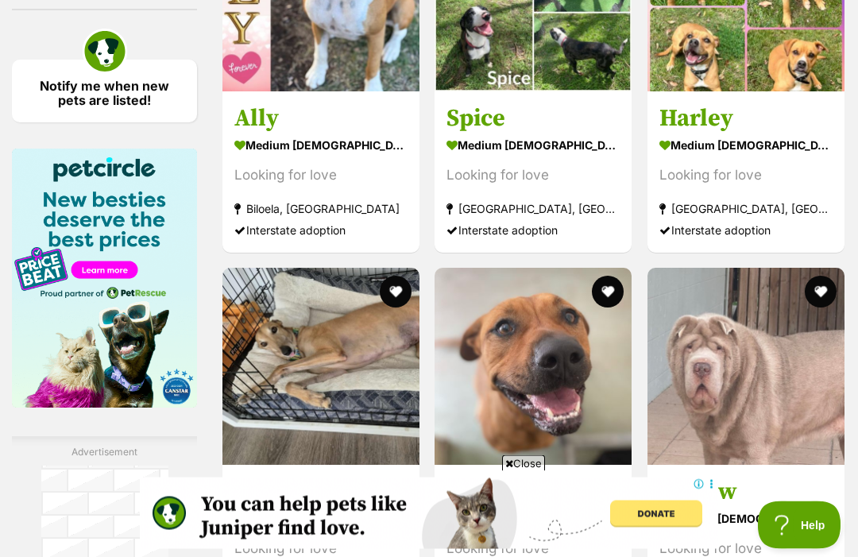
scroll to position [2488, 0]
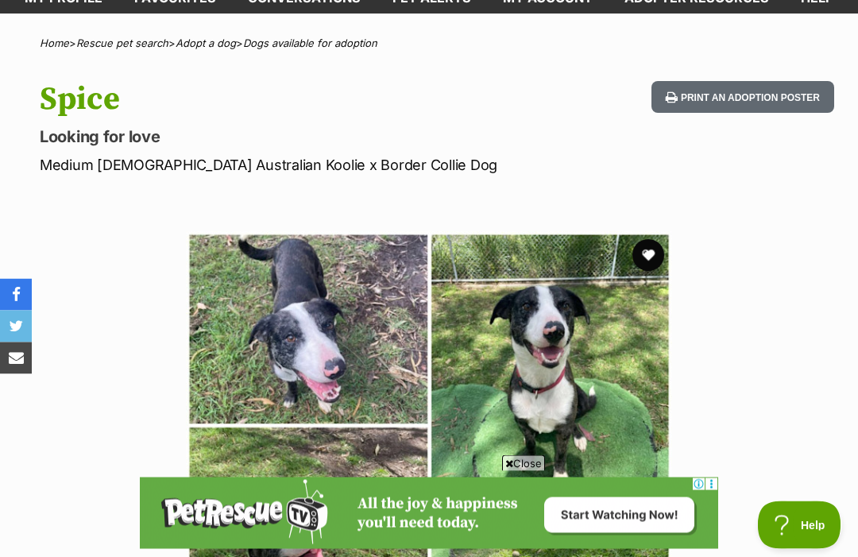
scroll to position [99, 0]
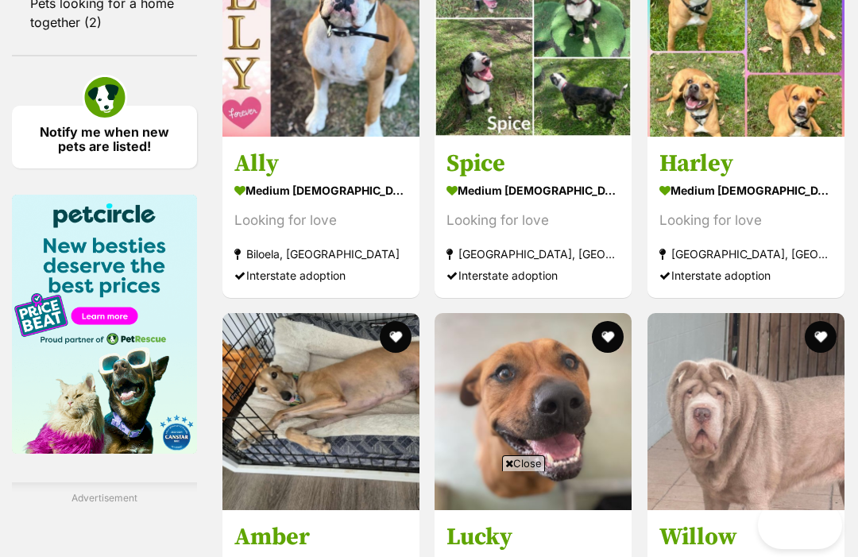
click at [716, 313] on img at bounding box center [746, 411] width 197 height 197
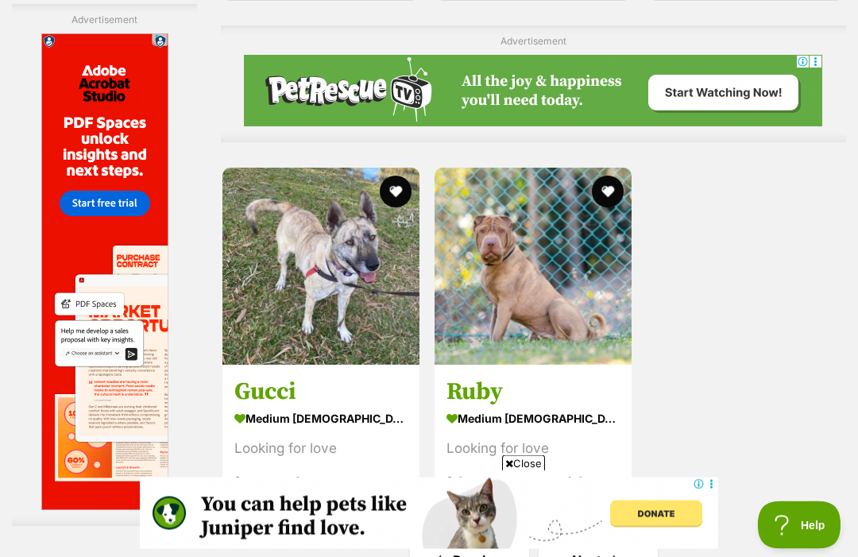
scroll to position [3114, 0]
click at [547, 541] on link "Next" at bounding box center [598, 560] width 119 height 38
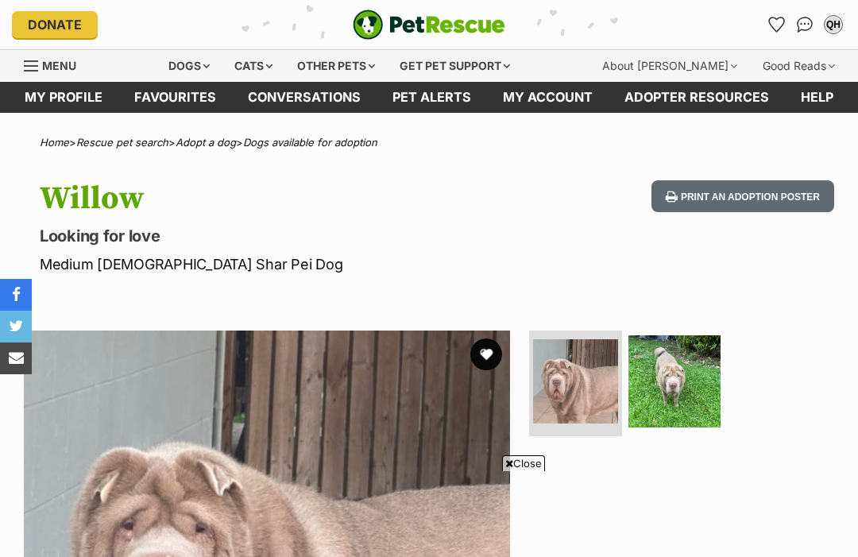
scroll to position [121, 0]
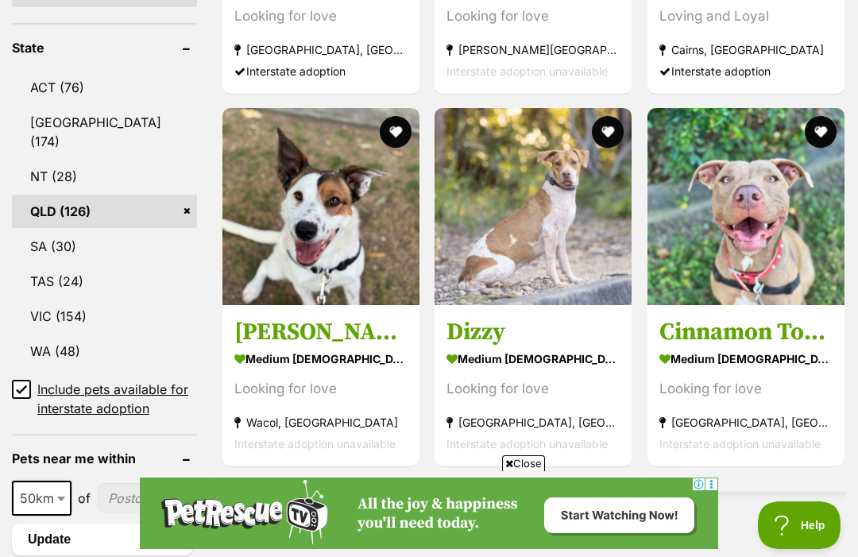
scroll to position [1000, 0]
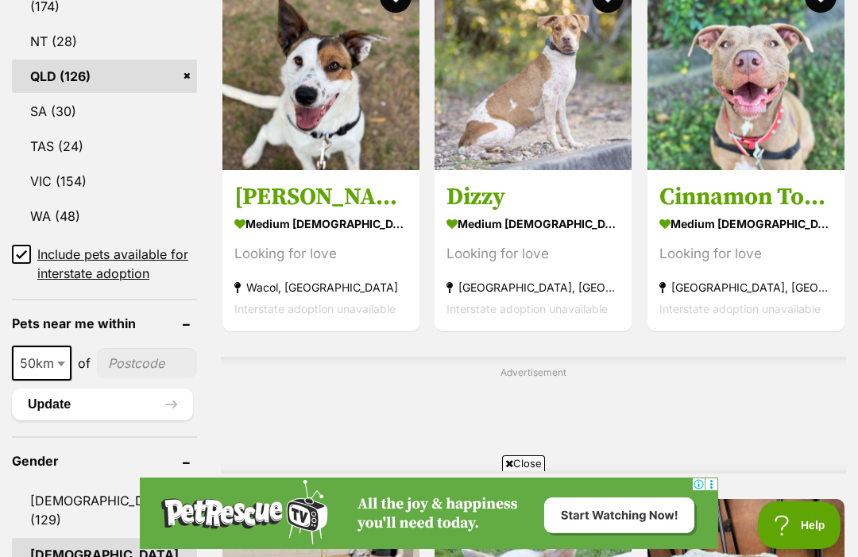
click at [236, 124] on img at bounding box center [320, 71] width 197 height 197
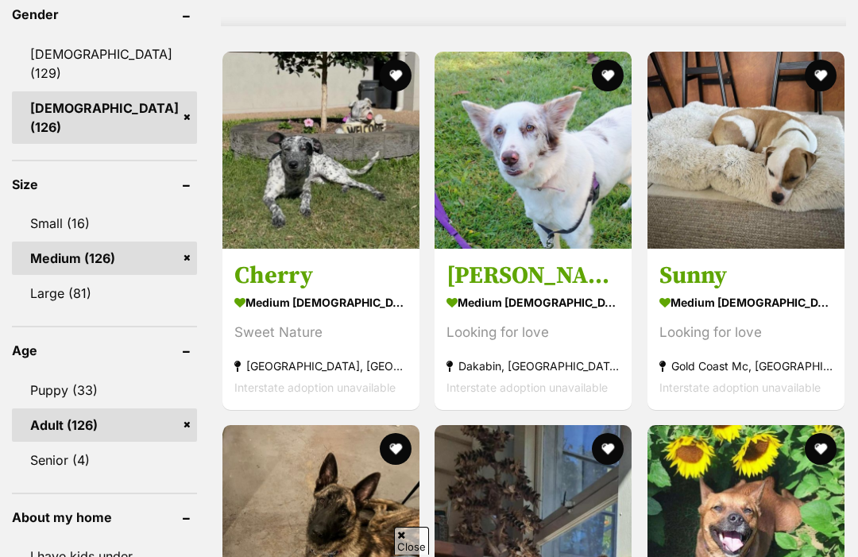
click at [435, 207] on img at bounding box center [533, 150] width 197 height 197
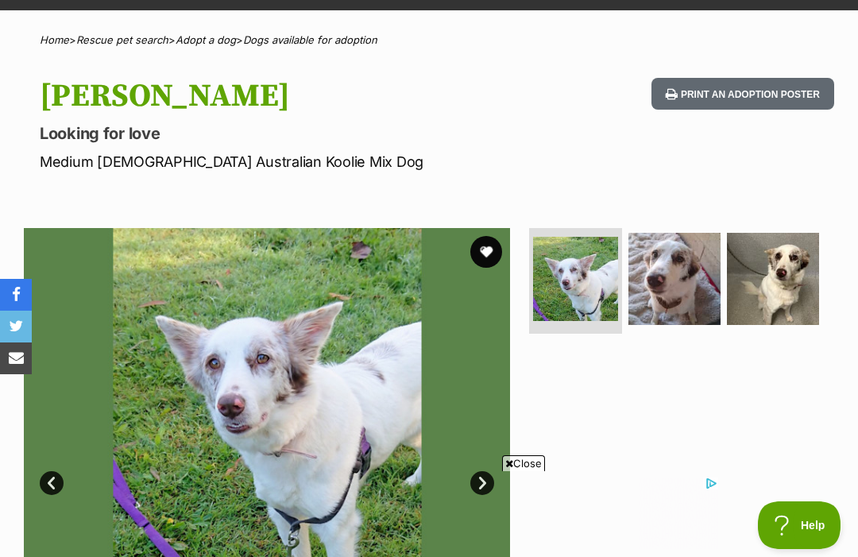
click at [524, 471] on span "Close" at bounding box center [523, 463] width 43 height 16
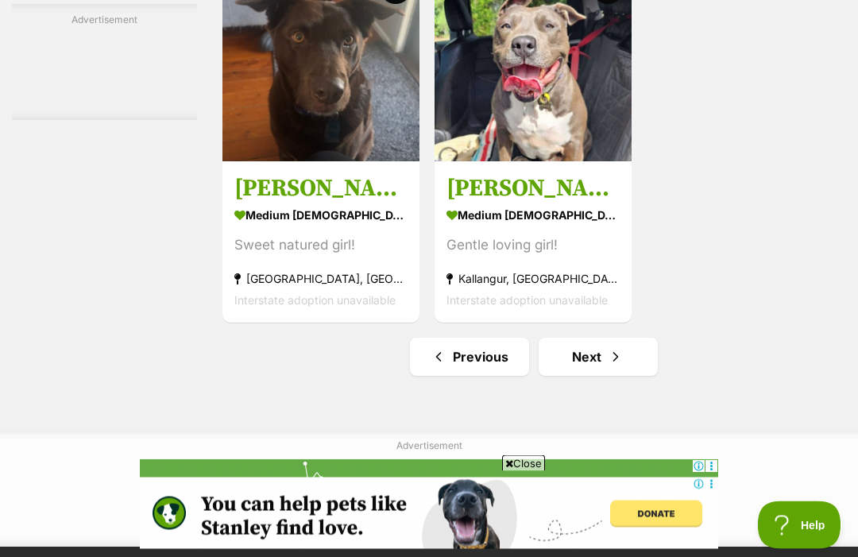
scroll to position [3317, 0]
click at [608, 366] on span "Next page" at bounding box center [616, 356] width 16 height 19
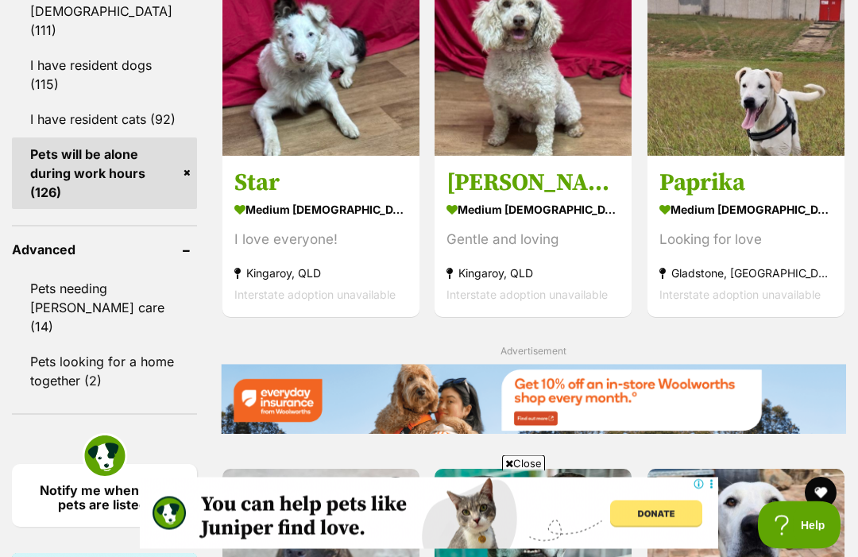
scroll to position [2083, 0]
click at [286, 141] on img at bounding box center [320, 57] width 197 height 197
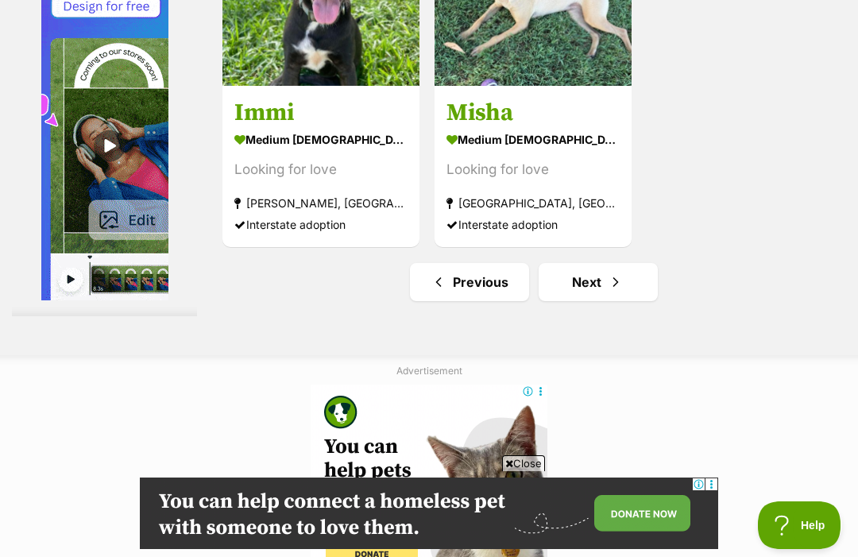
scroll to position [3560, 0]
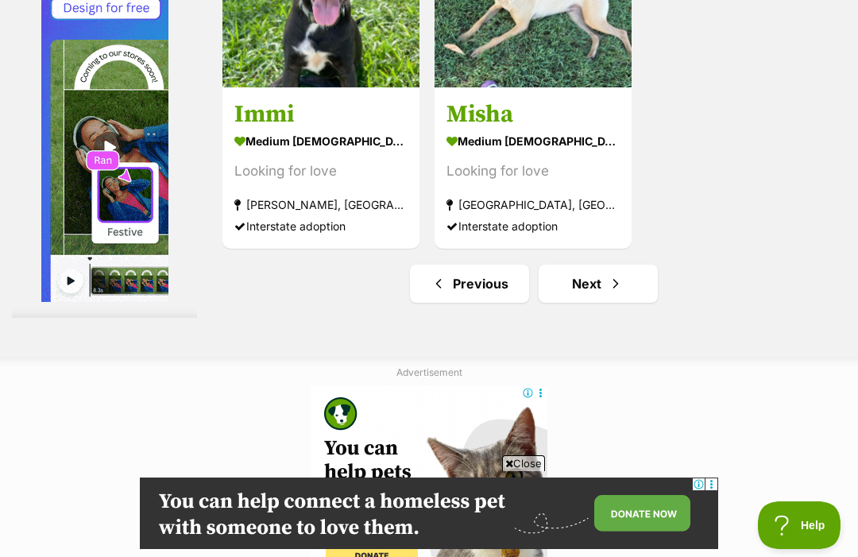
click at [584, 303] on link "Next" at bounding box center [598, 284] width 119 height 38
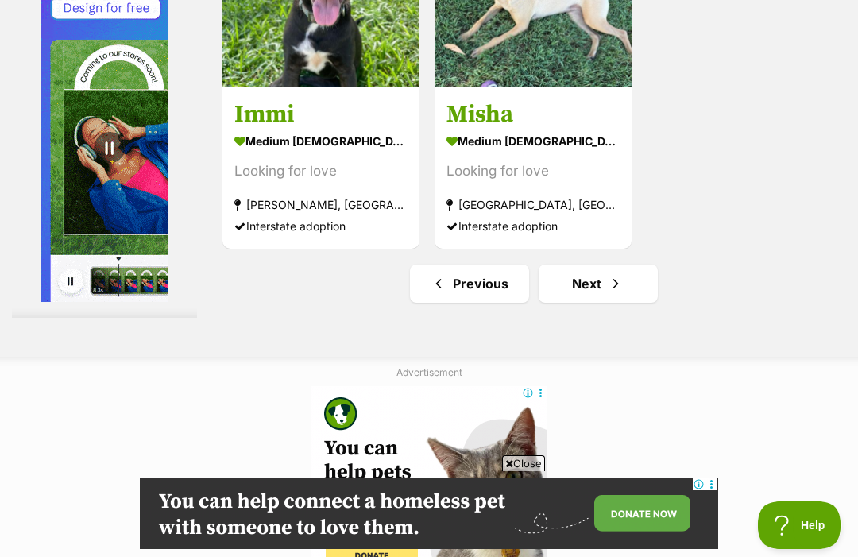
click at [589, 303] on link "Next" at bounding box center [598, 284] width 119 height 38
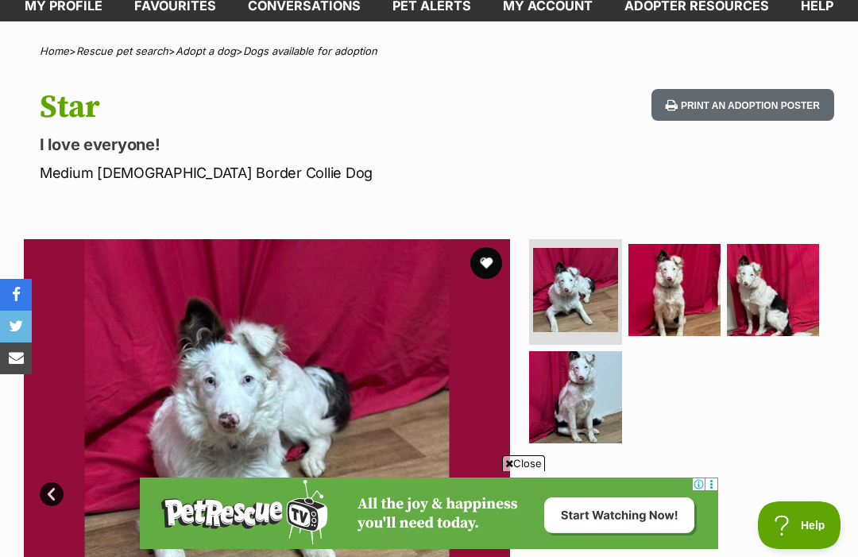
scroll to position [83, 0]
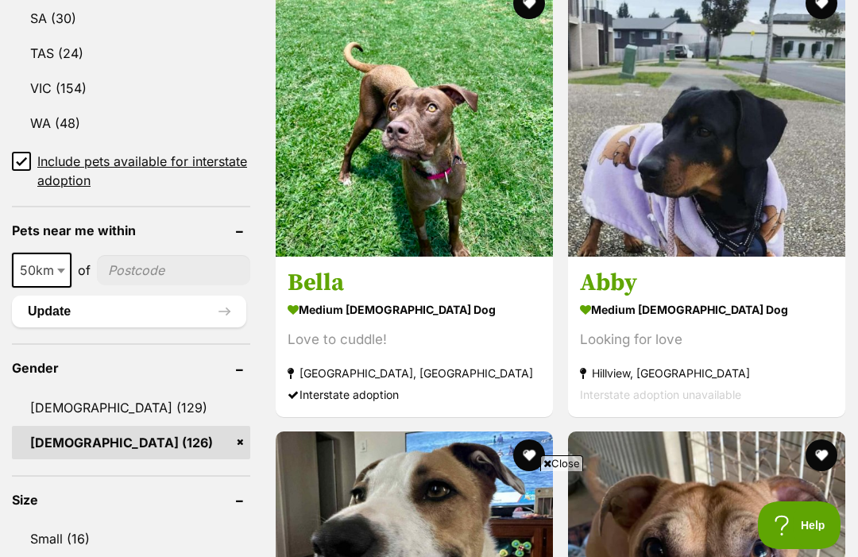
click at [346, 225] on img at bounding box center [414, 117] width 277 height 277
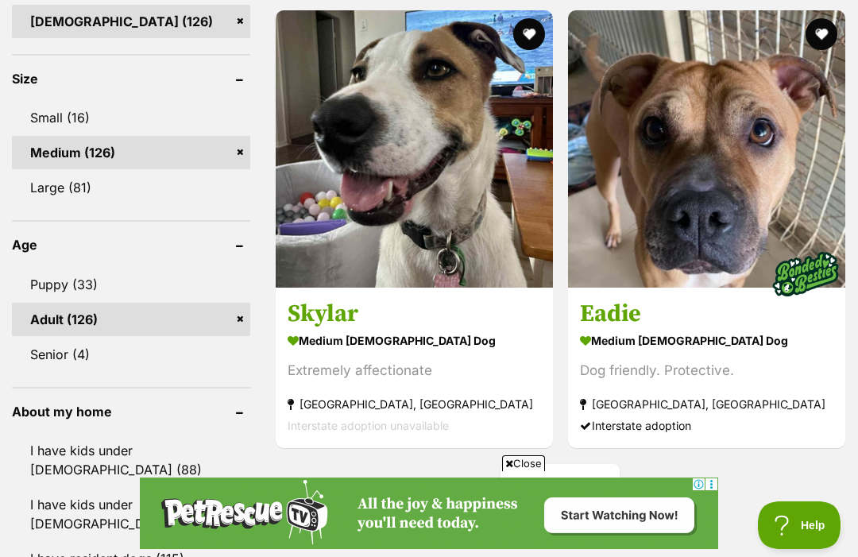
click at [327, 235] on img at bounding box center [414, 148] width 277 height 277
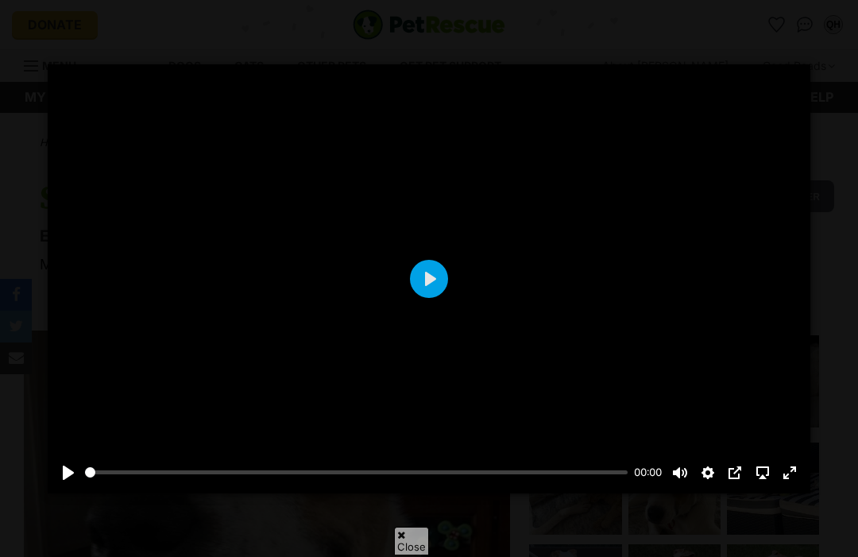
scroll to position [497, 0]
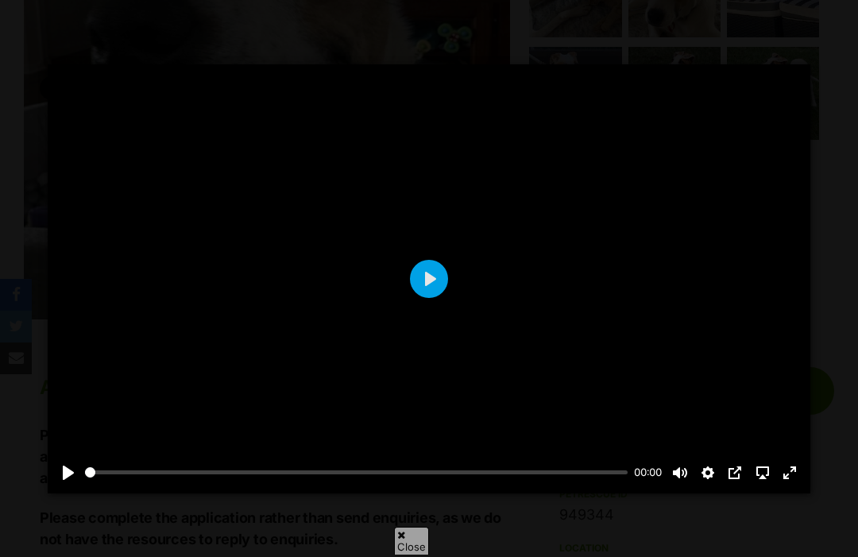
click at [583, 180] on button "WATCH VIDEOS (2)" at bounding box center [615, 188] width 178 height 31
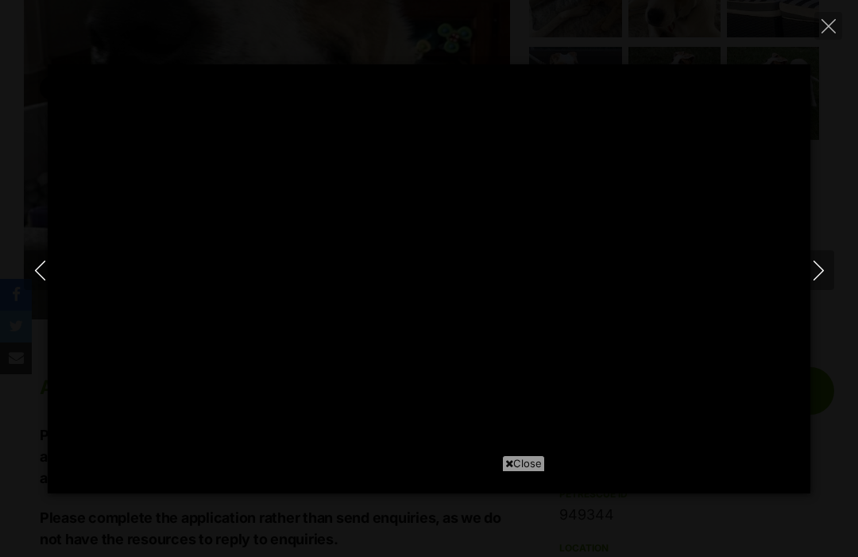
click at [41, 250] on button "Previous" at bounding box center [40, 270] width 32 height 40
click at [45, 263] on icon "Previous" at bounding box center [40, 271] width 20 height 20
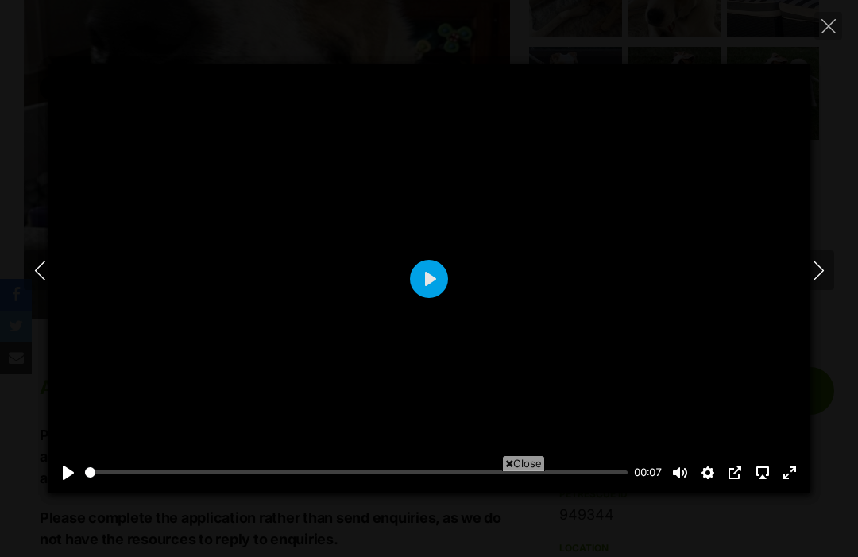
click at [804, 257] on button "Next" at bounding box center [819, 270] width 32 height 40
click at [818, 29] on button "Close" at bounding box center [828, 26] width 28 height 28
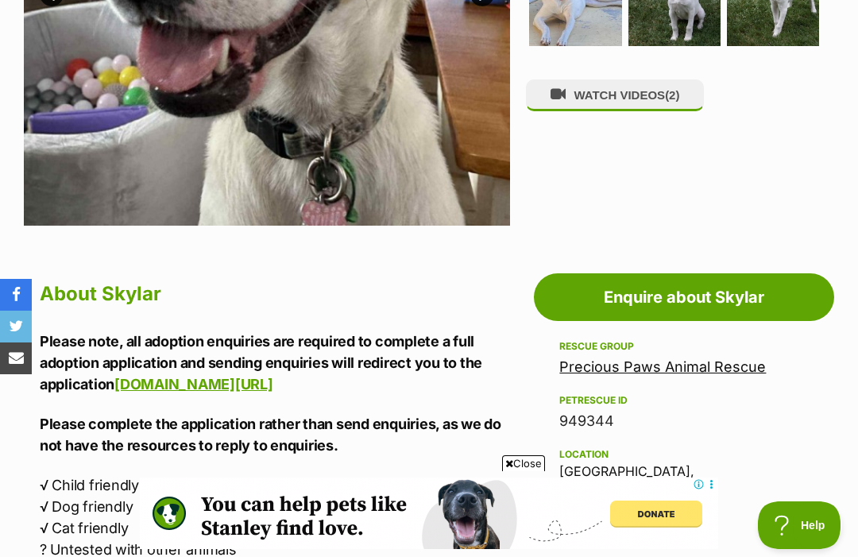
scroll to position [528, 0]
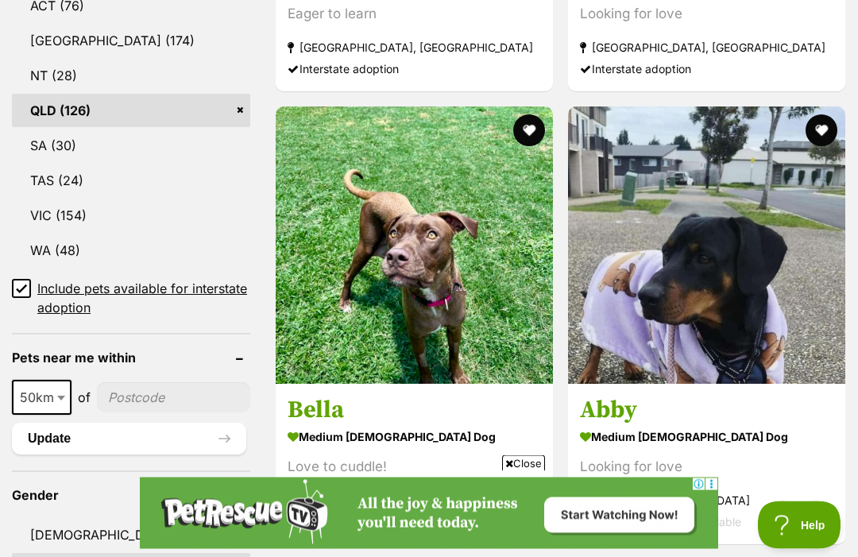
scroll to position [946, 0]
